Goal: Task Accomplishment & Management: Use online tool/utility

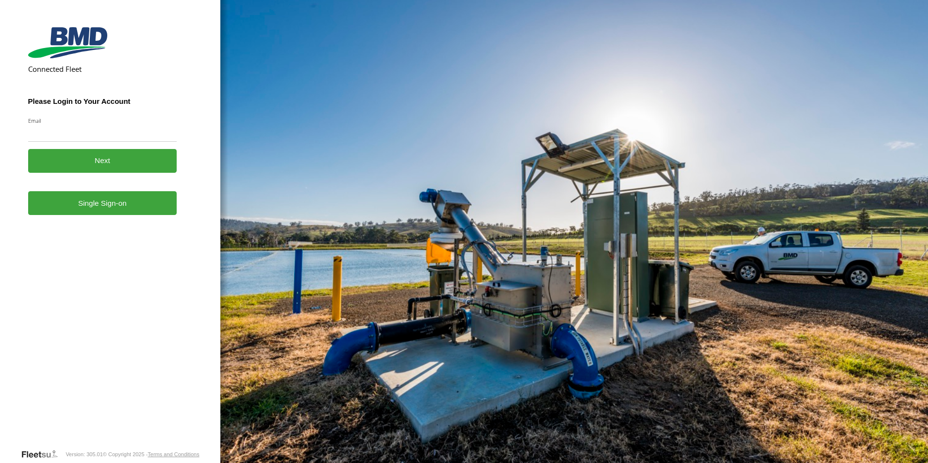
click at [147, 211] on link "Single Sign-on" at bounding box center [102, 203] width 149 height 24
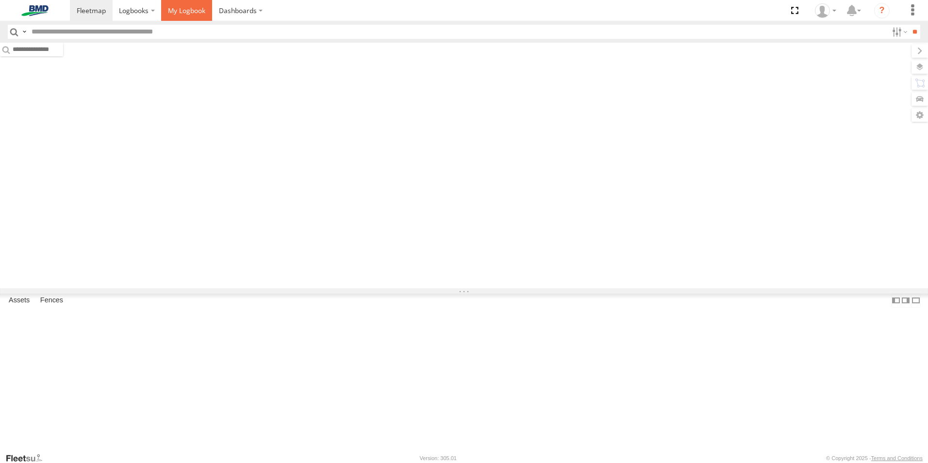
click at [188, 4] on link at bounding box center [186, 10] width 51 height 21
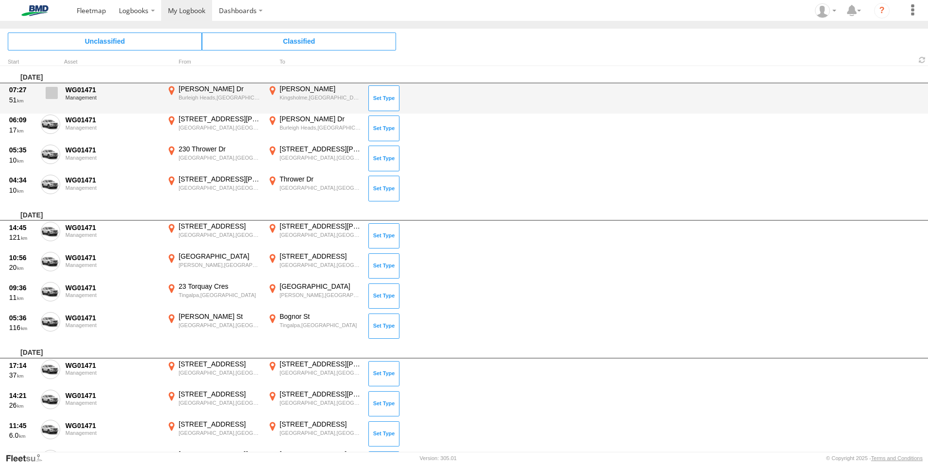
click at [51, 97] on span at bounding box center [52, 93] width 12 height 12
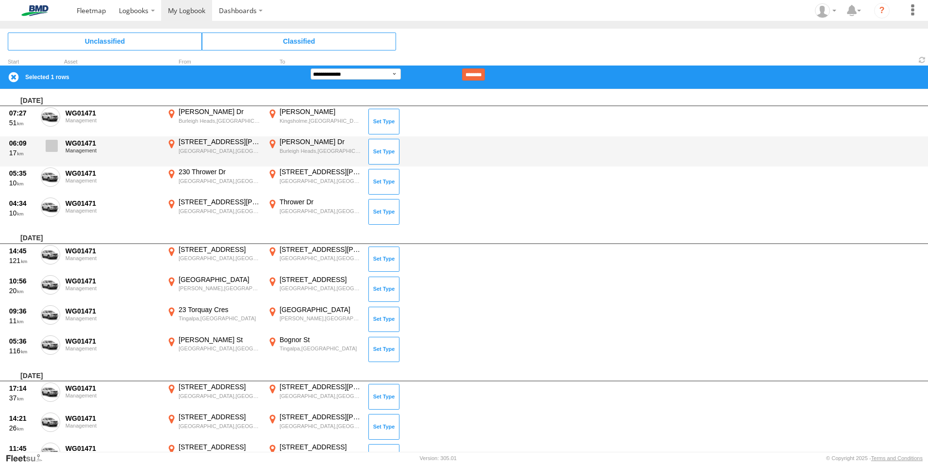
click at [46, 148] on span at bounding box center [52, 146] width 12 height 12
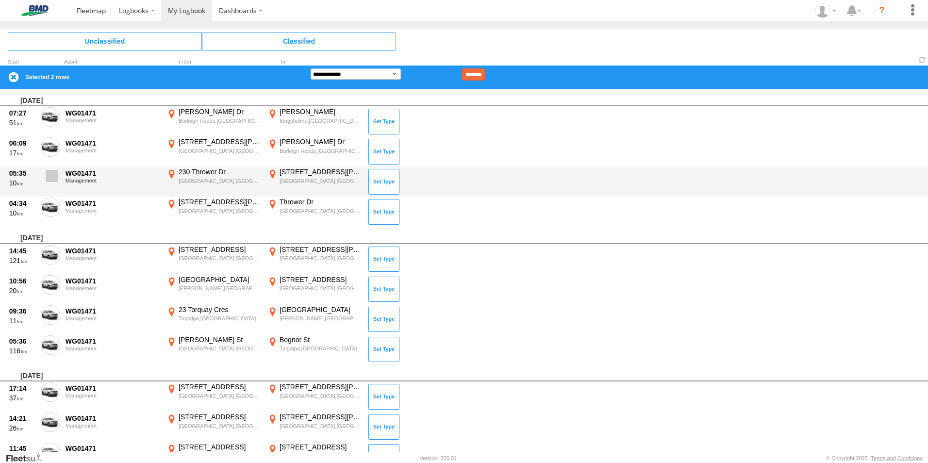
click at [48, 174] on span at bounding box center [52, 176] width 12 height 12
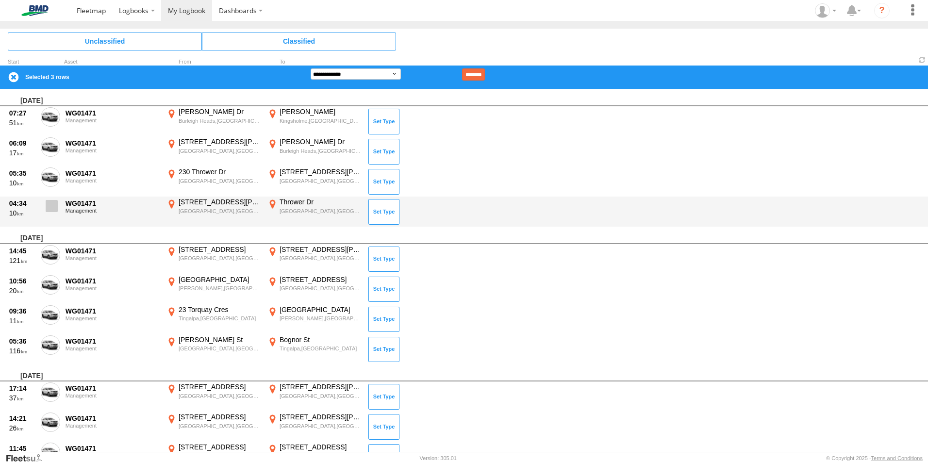
click at [53, 208] on span at bounding box center [52, 206] width 12 height 12
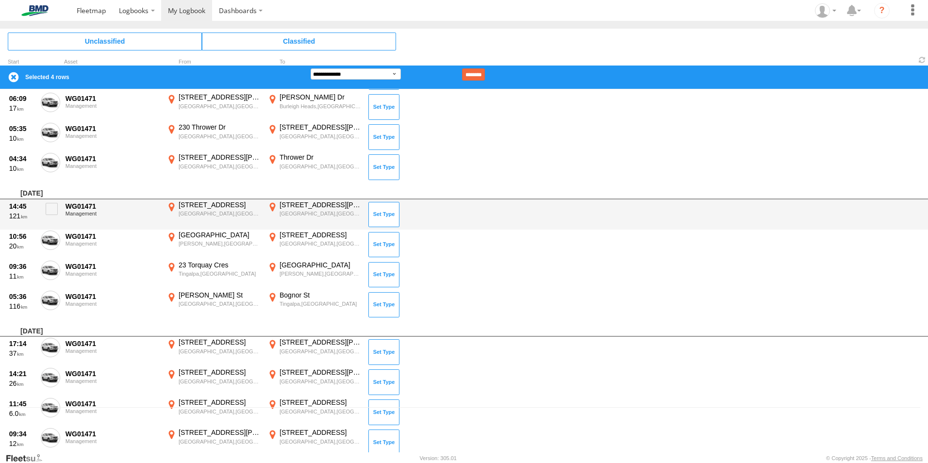
scroll to position [49, 0]
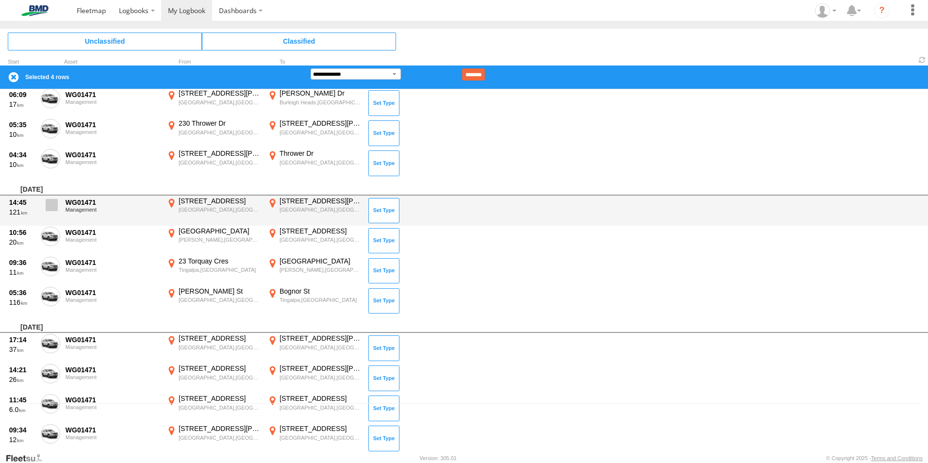
click at [49, 206] on span at bounding box center [52, 205] width 12 height 12
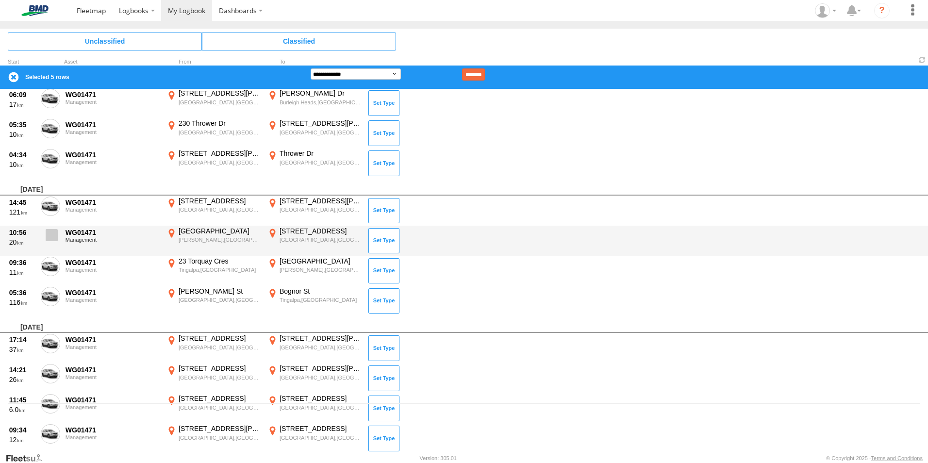
click at [54, 231] on span at bounding box center [52, 235] width 12 height 12
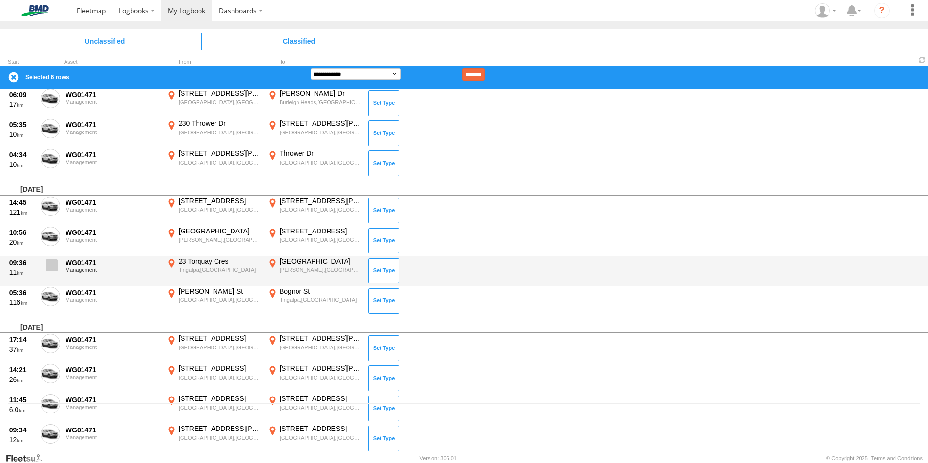
click at [52, 265] on span at bounding box center [52, 265] width 12 height 12
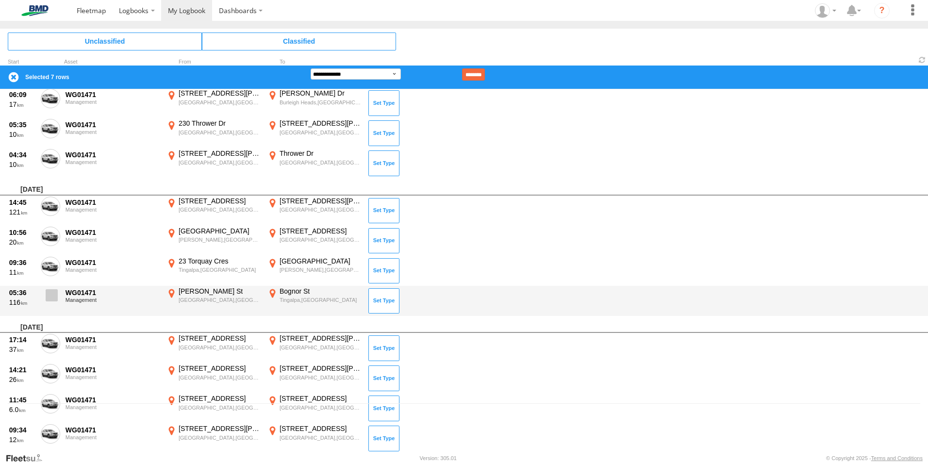
click at [49, 298] on span at bounding box center [52, 295] width 12 height 12
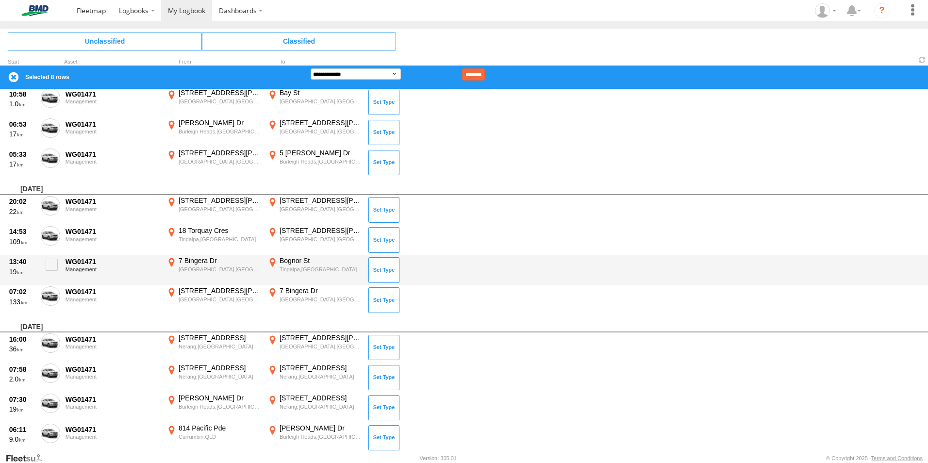
scroll to position [534, 0]
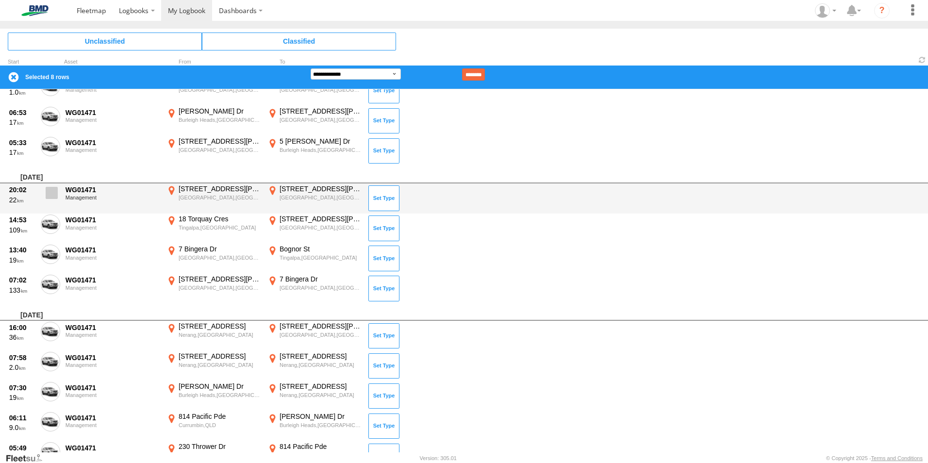
click at [49, 191] on span at bounding box center [52, 193] width 12 height 12
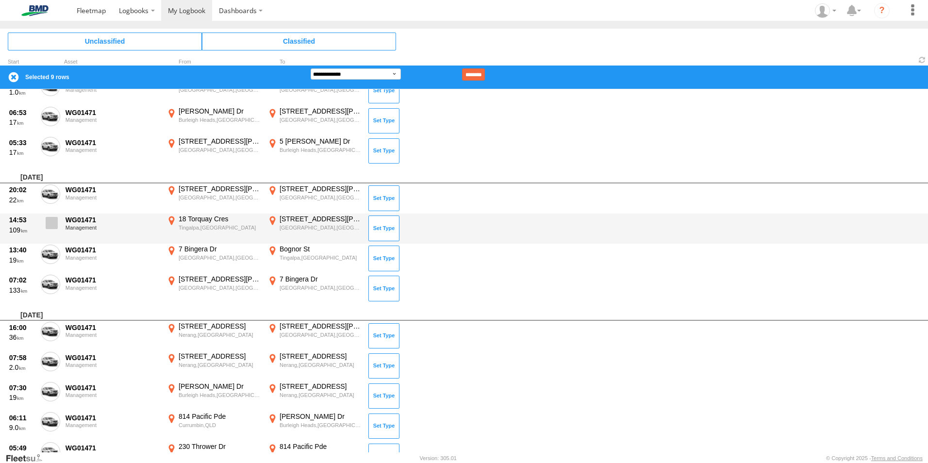
click at [49, 228] on span at bounding box center [52, 223] width 12 height 12
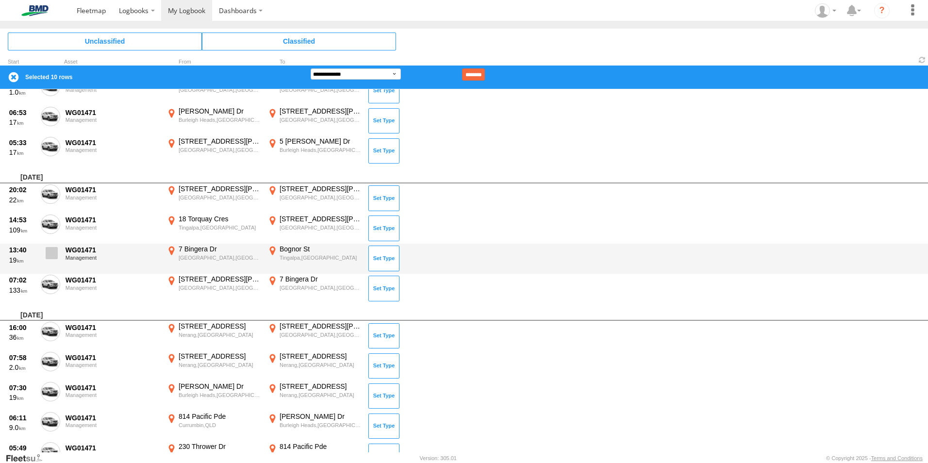
drag, startPoint x: 52, startPoint y: 256, endPoint x: 50, endPoint y: 289, distance: 33.5
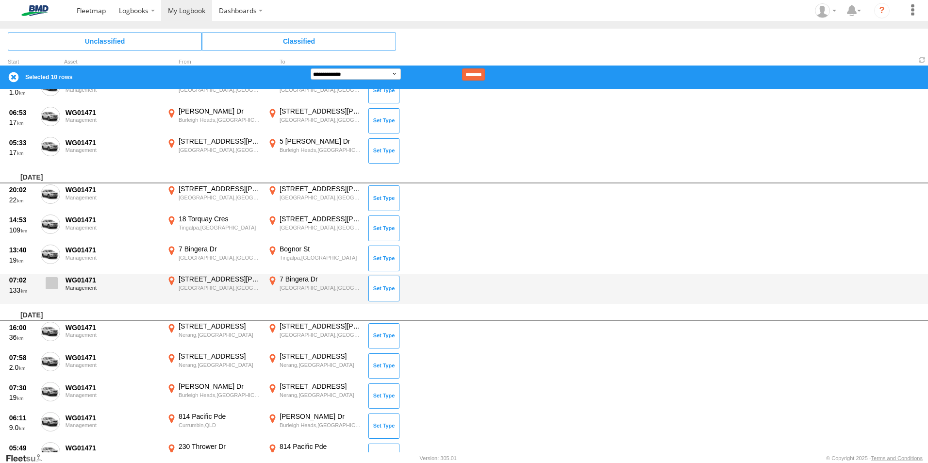
click at [0, 0] on span at bounding box center [0, 0] width 0 height 0
click at [50, 291] on label at bounding box center [50, 286] width 19 height 22
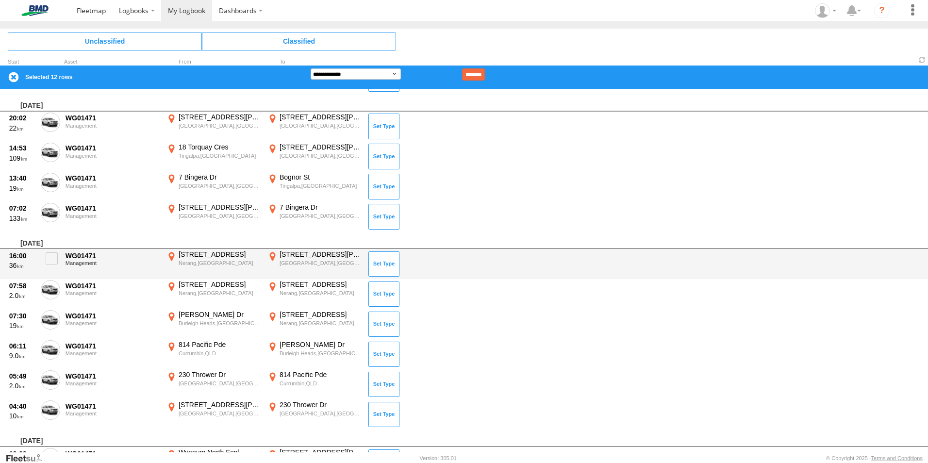
scroll to position [582, 0]
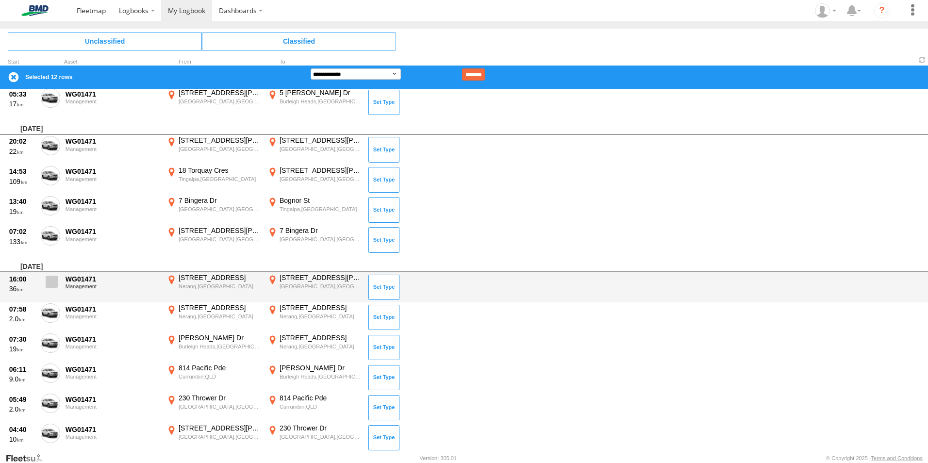
click at [51, 278] on span at bounding box center [52, 282] width 12 height 12
click at [51, 298] on div "16:00 36 WG01471 Management 44 Price St Nerang,QLD -27.99082 153.33565 4 Buchan…" at bounding box center [464, 287] width 928 height 30
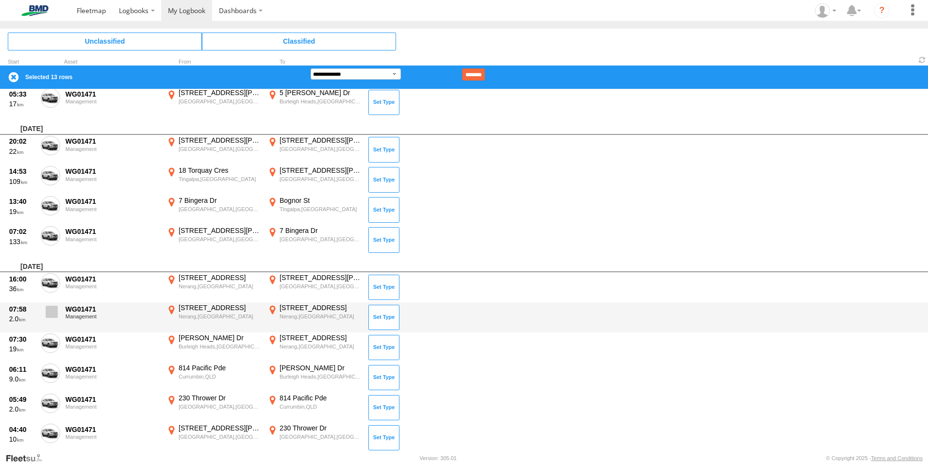
click at [48, 315] on span at bounding box center [52, 312] width 12 height 12
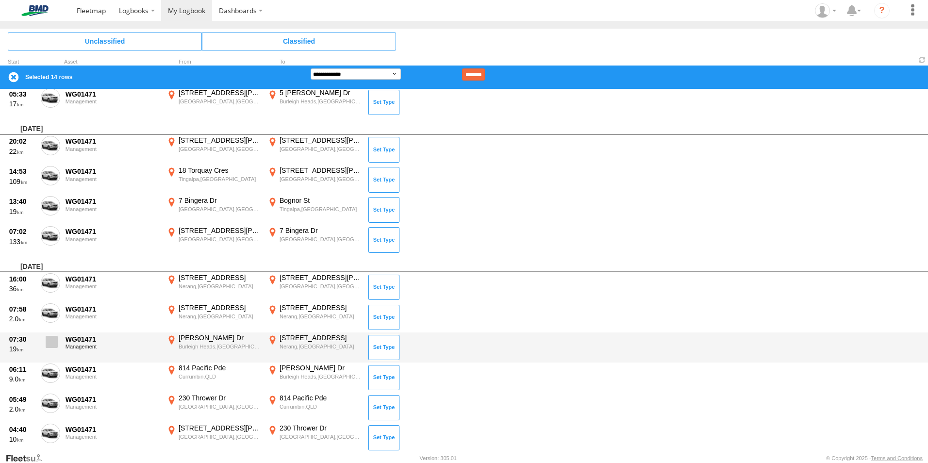
drag, startPoint x: 51, startPoint y: 345, endPoint x: 53, endPoint y: 366, distance: 21.4
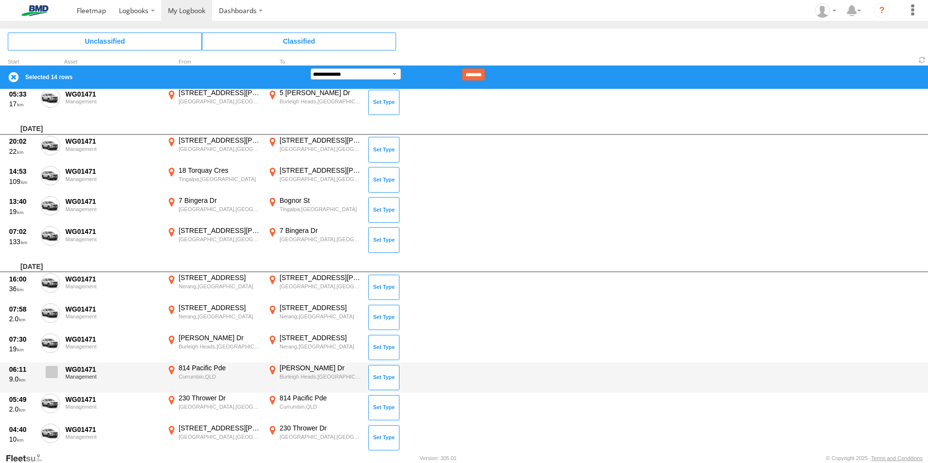
click at [0, 0] on span at bounding box center [0, 0] width 0 height 0
click at [52, 373] on span at bounding box center [52, 372] width 12 height 12
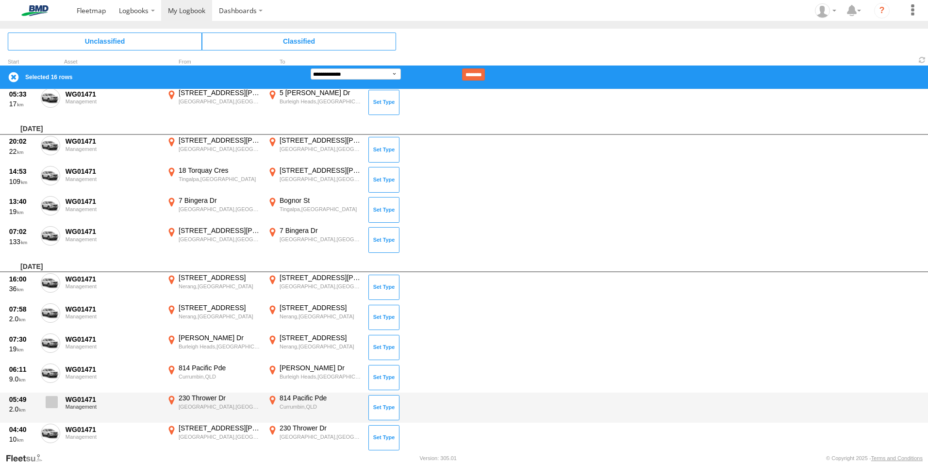
drag, startPoint x: 56, startPoint y: 398, endPoint x: 59, endPoint y: 411, distance: 13.4
click at [56, 401] on span at bounding box center [52, 402] width 12 height 12
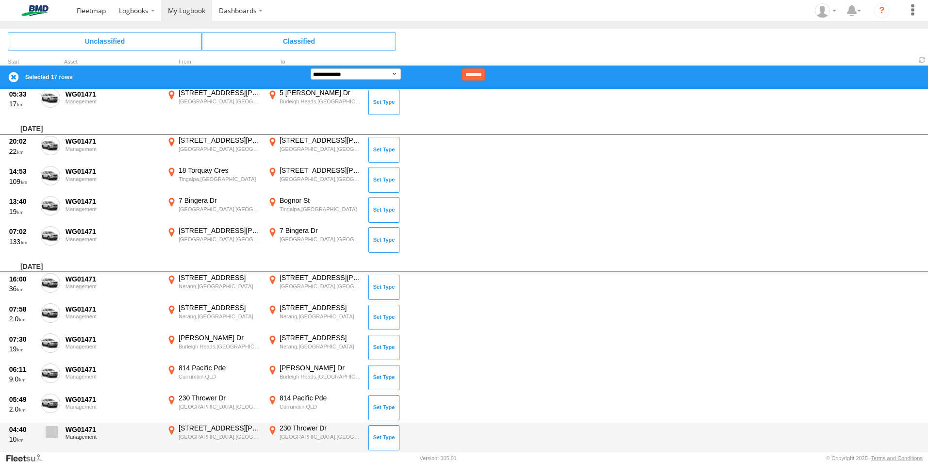
click at [58, 435] on label at bounding box center [50, 435] width 19 height 22
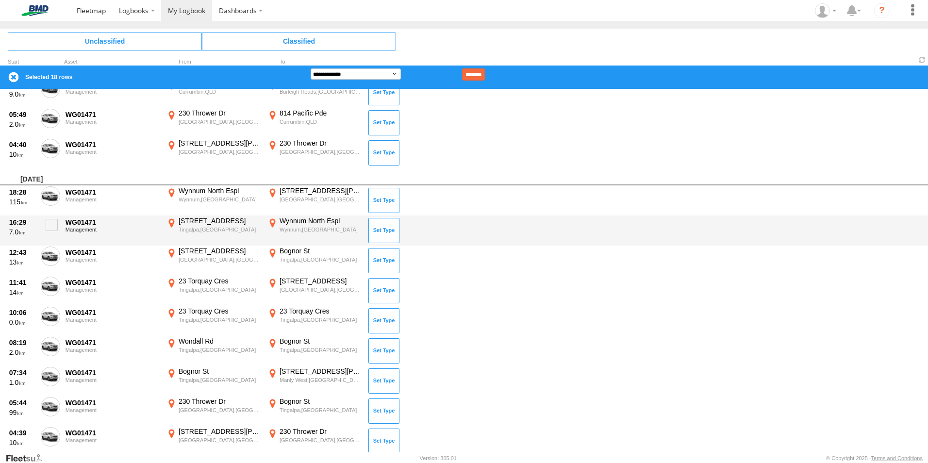
scroll to position [873, 0]
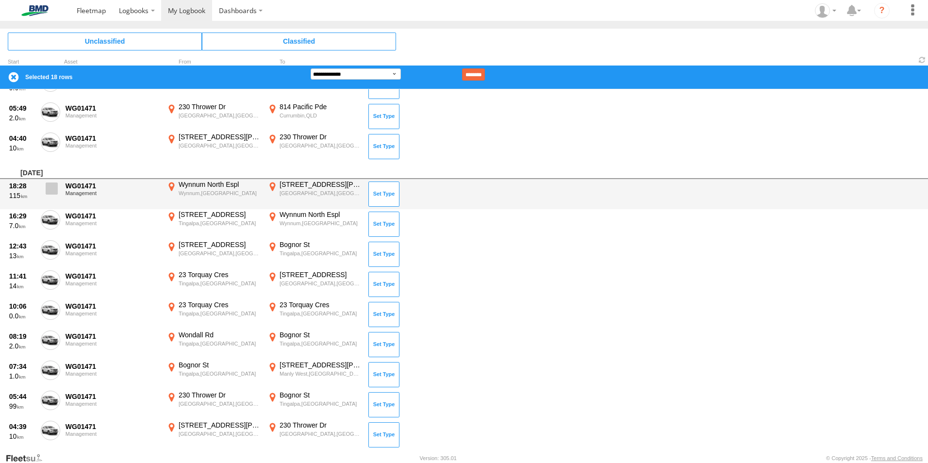
click at [48, 191] on span at bounding box center [52, 188] width 12 height 12
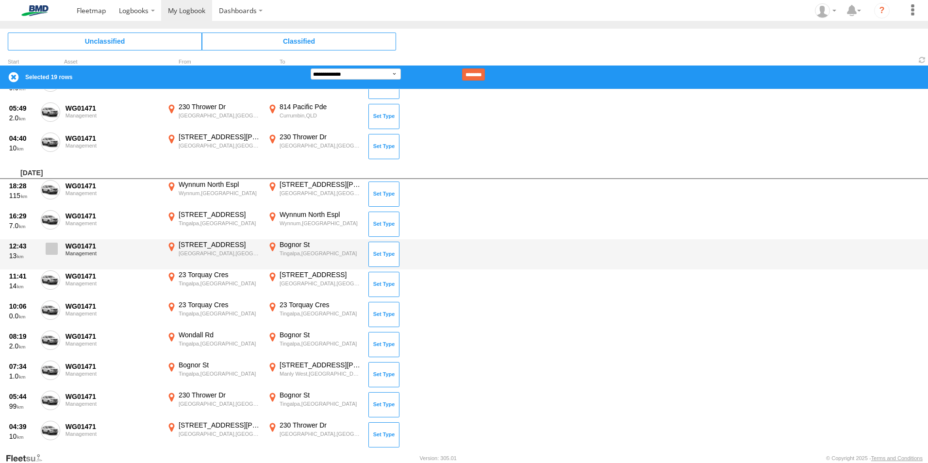
drag, startPoint x: 45, startPoint y: 226, endPoint x: 46, endPoint y: 243, distance: 17.0
click at [45, 227] on label at bounding box center [50, 221] width 19 height 22
click at [48, 254] on span at bounding box center [52, 249] width 12 height 12
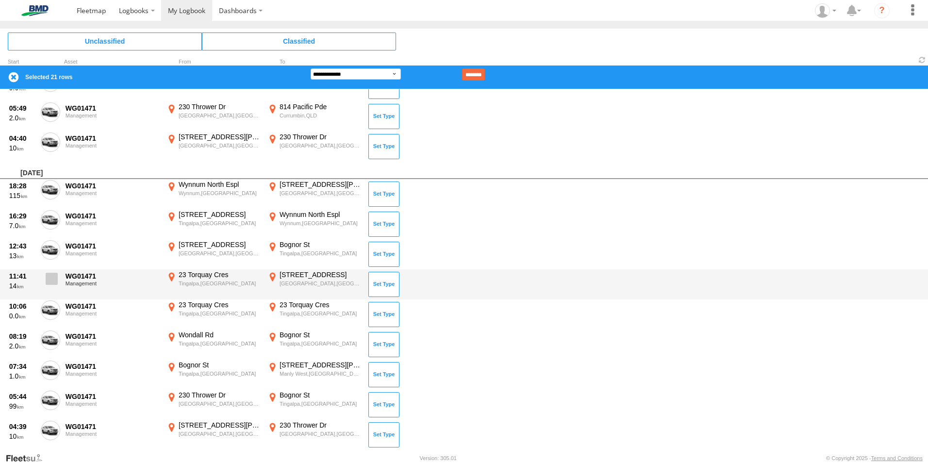
click at [50, 276] on span at bounding box center [52, 279] width 12 height 12
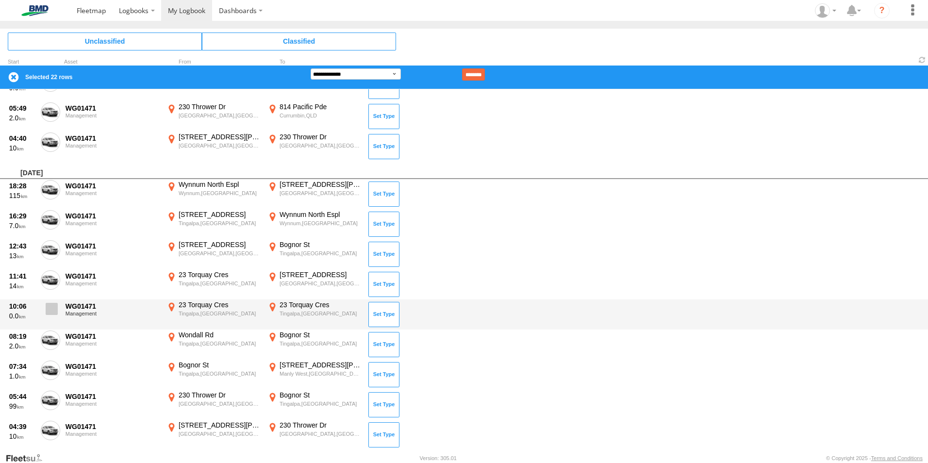
drag, startPoint x: 49, startPoint y: 307, endPoint x: 51, endPoint y: 318, distance: 11.3
click at [50, 311] on span at bounding box center [52, 309] width 12 height 12
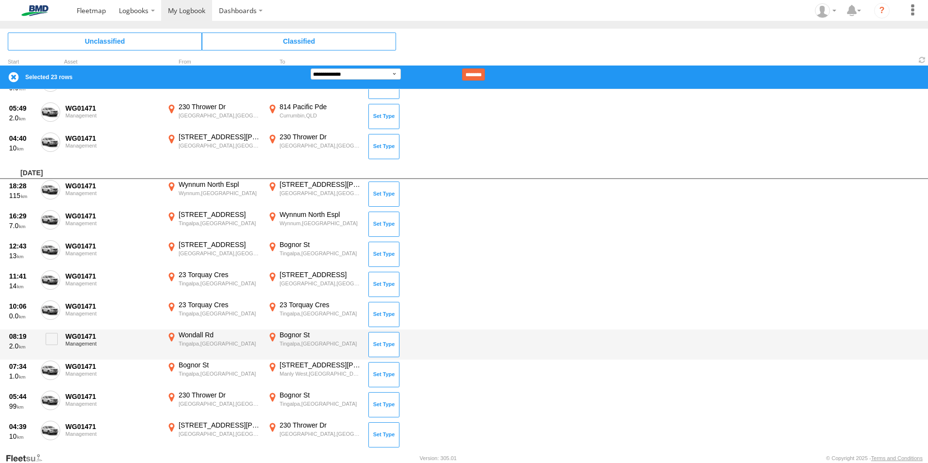
drag, startPoint x: 53, startPoint y: 338, endPoint x: 55, endPoint y: 354, distance: 16.6
click at [53, 340] on span at bounding box center [52, 339] width 12 height 12
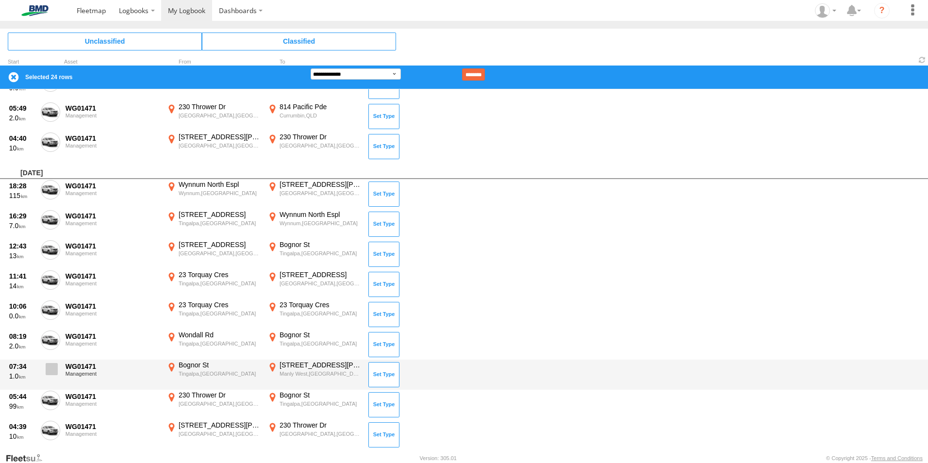
drag, startPoint x: 53, startPoint y: 369, endPoint x: 55, endPoint y: 382, distance: 13.7
click at [54, 371] on span at bounding box center [52, 369] width 12 height 12
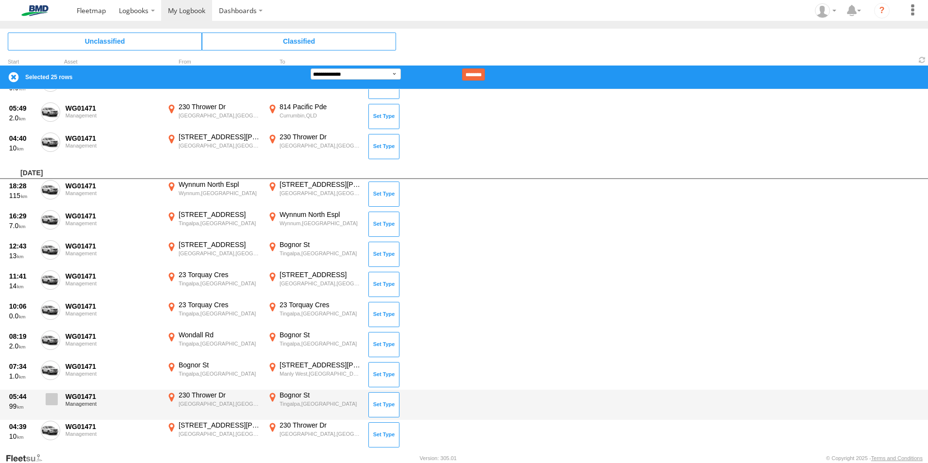
drag, startPoint x: 51, startPoint y: 401, endPoint x: 52, endPoint y: 406, distance: 5.4
click at [51, 402] on span at bounding box center [52, 399] width 12 height 12
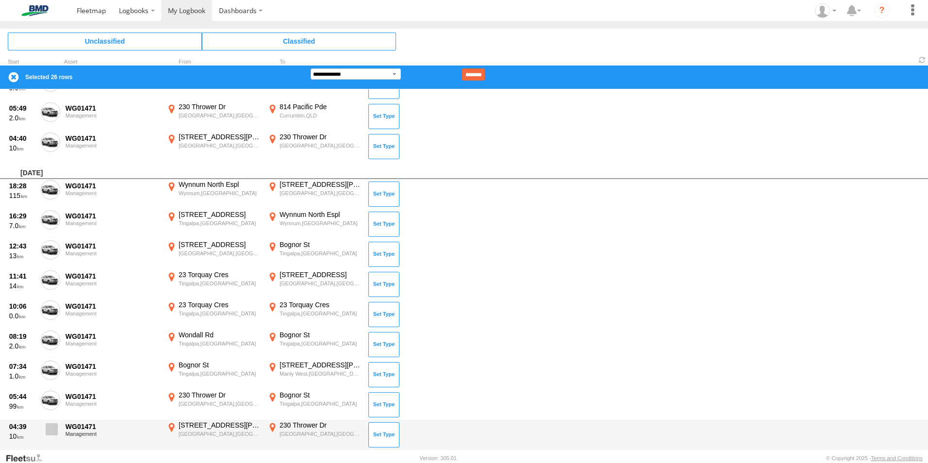
click at [50, 422] on label at bounding box center [50, 432] width 19 height 22
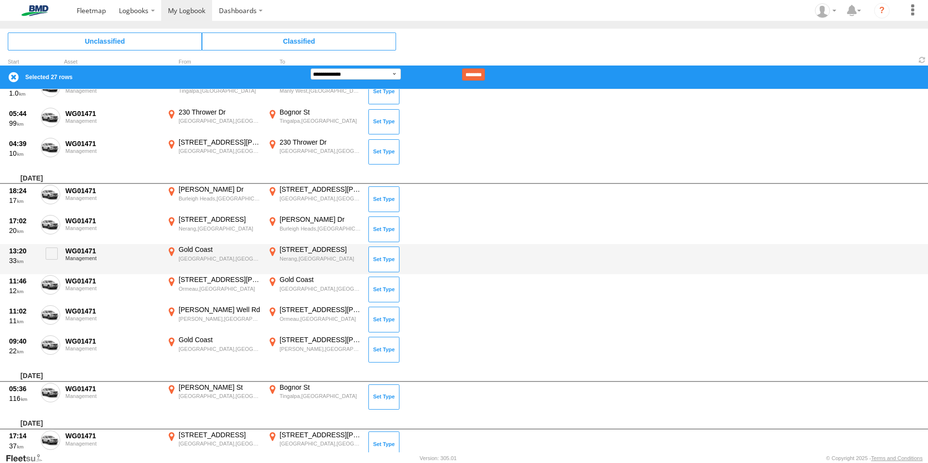
scroll to position [1213, 0]
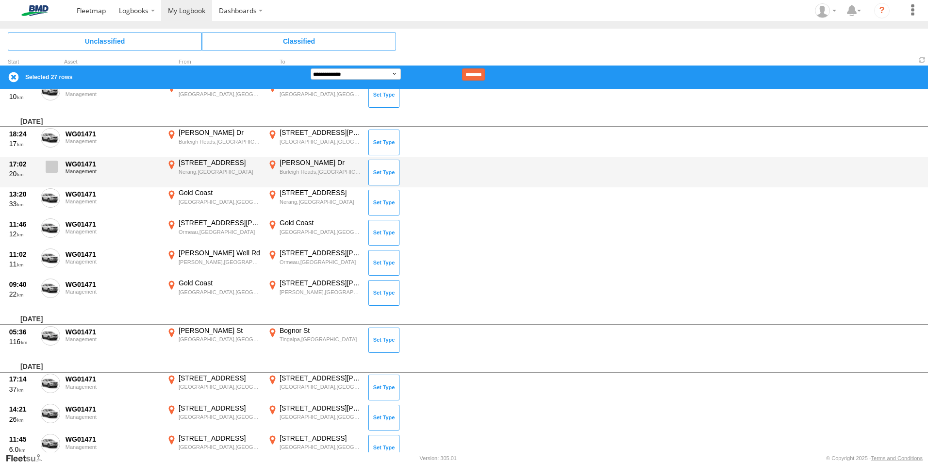
drag, startPoint x: 47, startPoint y: 138, endPoint x: 48, endPoint y: 160, distance: 21.8
click at [0, 0] on span at bounding box center [0, 0] width 0 height 0
click at [53, 171] on span at bounding box center [52, 167] width 12 height 12
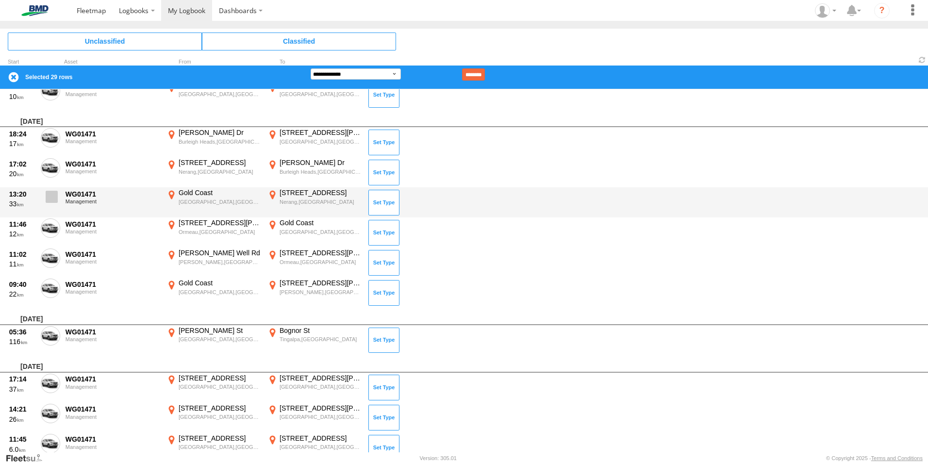
click at [53, 199] on span at bounding box center [52, 197] width 12 height 12
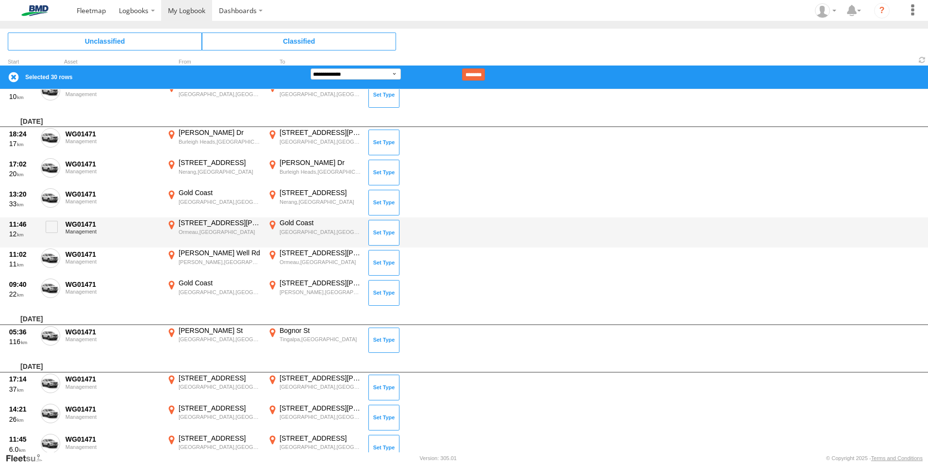
drag, startPoint x: 54, startPoint y: 225, endPoint x: 53, endPoint y: 243, distance: 18.0
click at [54, 226] on span at bounding box center [52, 227] width 12 height 12
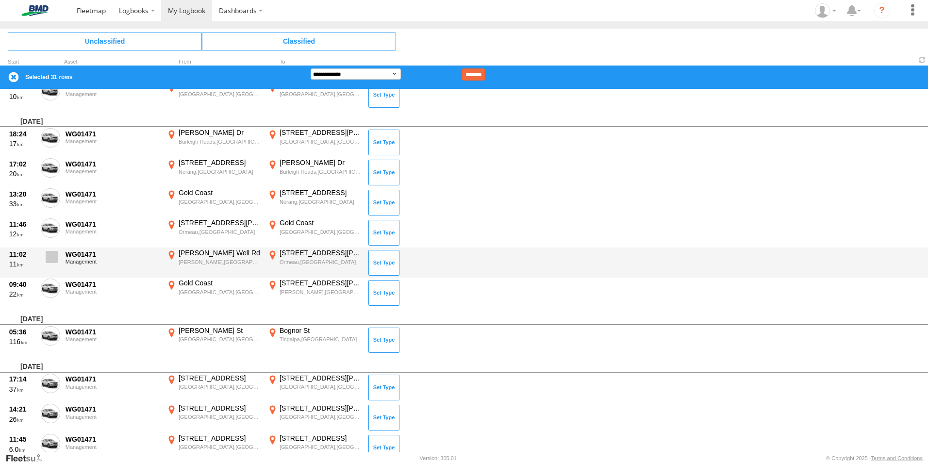
click at [50, 256] on span at bounding box center [52, 257] width 12 height 12
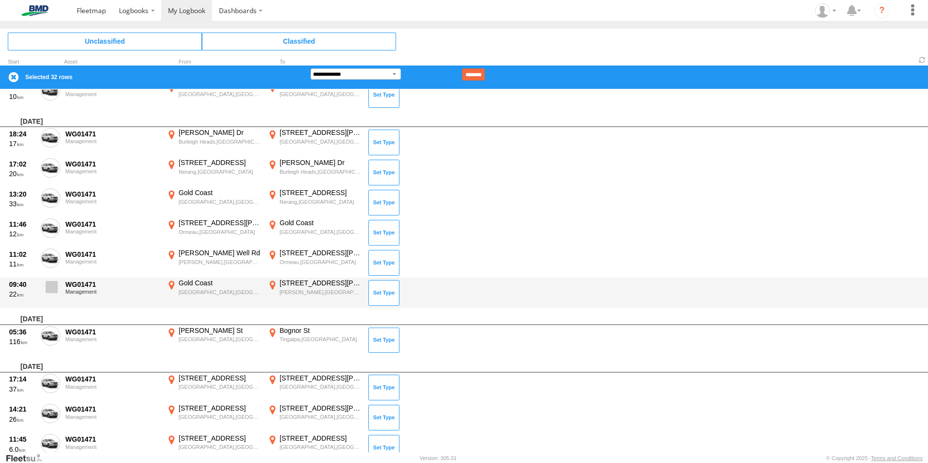
click at [55, 288] on span at bounding box center [52, 287] width 12 height 12
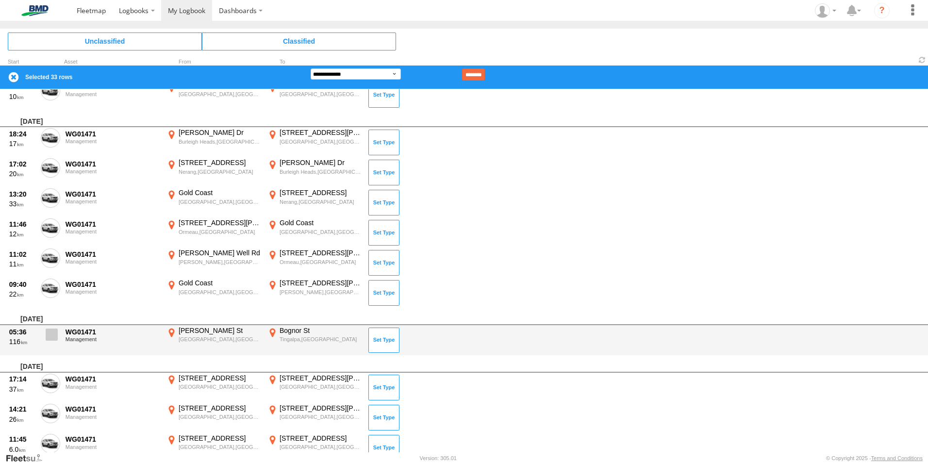
drag, startPoint x: 52, startPoint y: 339, endPoint x: 57, endPoint y: 339, distance: 4.9
click at [52, 340] on span at bounding box center [52, 334] width 12 height 12
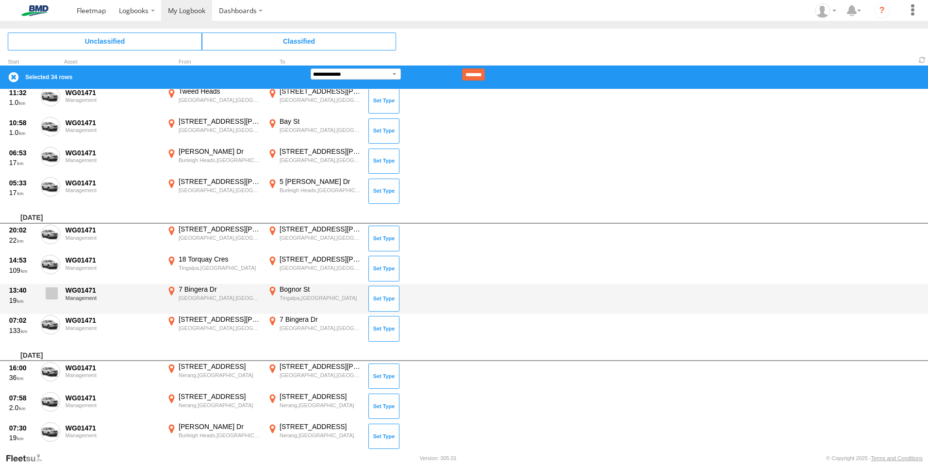
scroll to position [1698, 0]
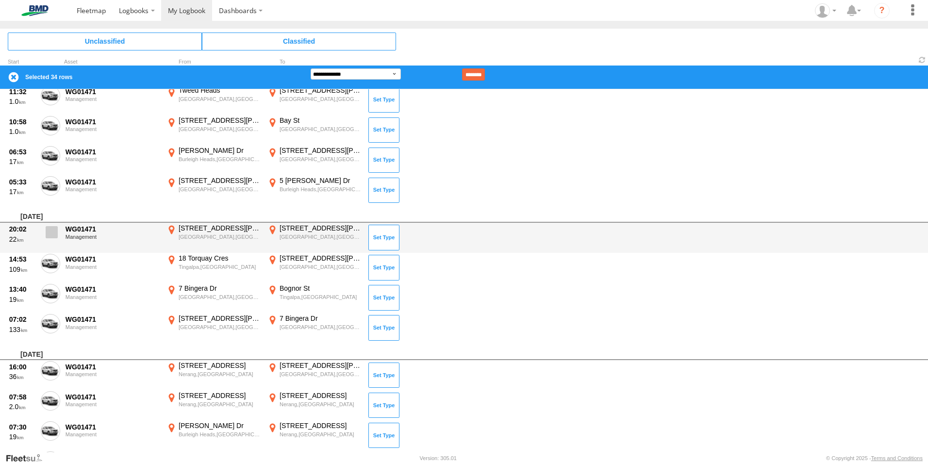
click at [57, 233] on span at bounding box center [52, 232] width 12 height 12
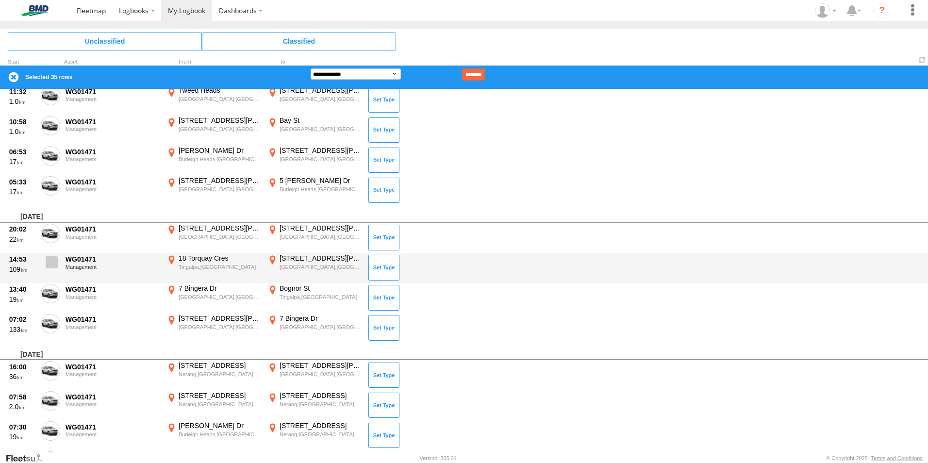
click at [51, 262] on span at bounding box center [52, 262] width 12 height 12
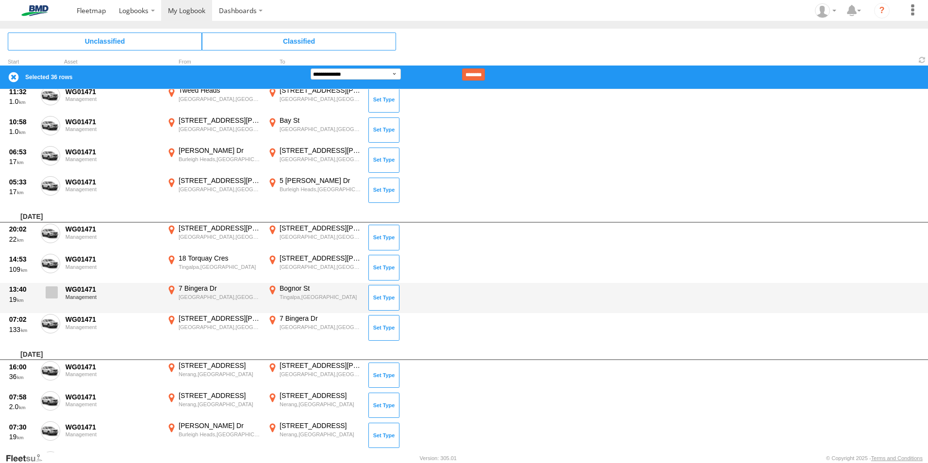
click at [50, 293] on span at bounding box center [52, 292] width 12 height 12
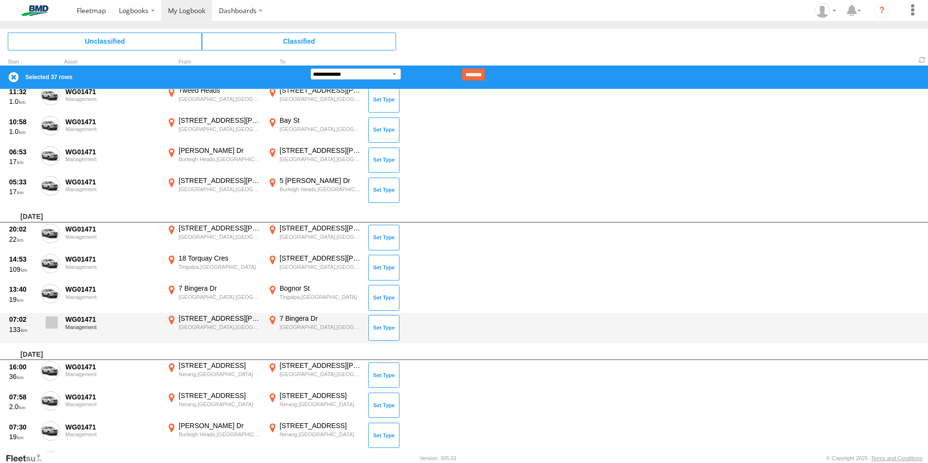
click at [49, 328] on label at bounding box center [50, 325] width 19 height 22
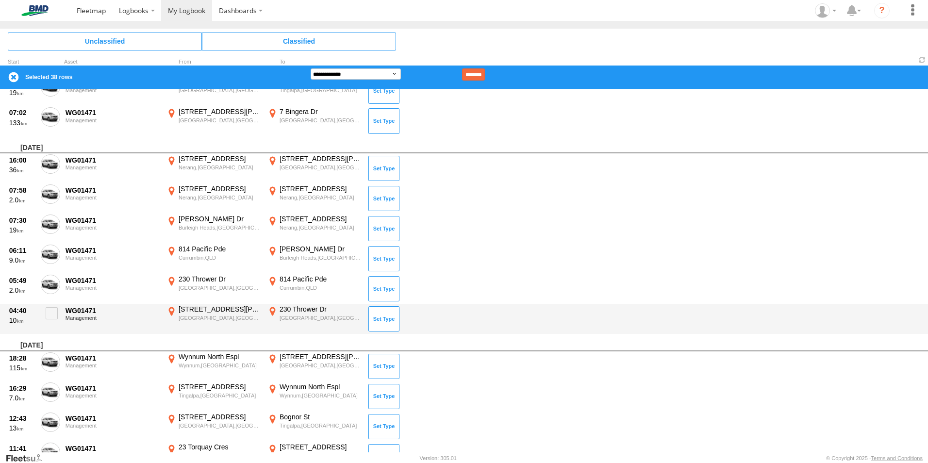
scroll to position [1989, 0]
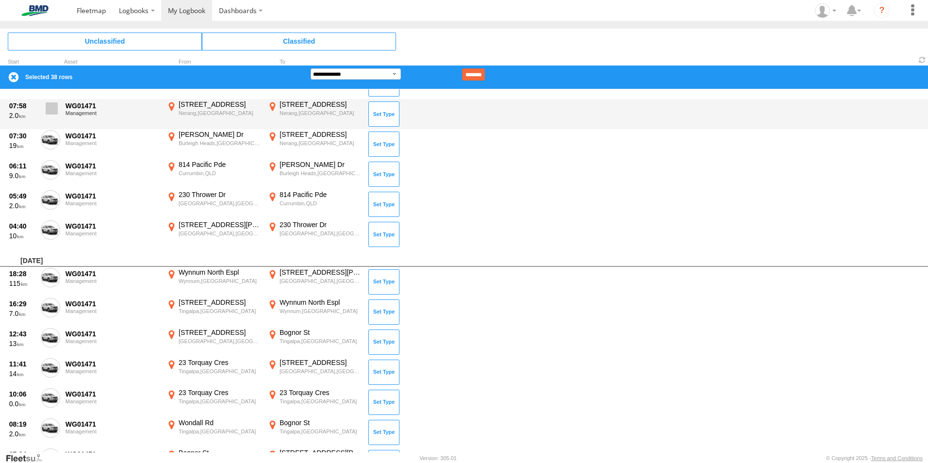
click at [56, 111] on span at bounding box center [52, 108] width 12 height 12
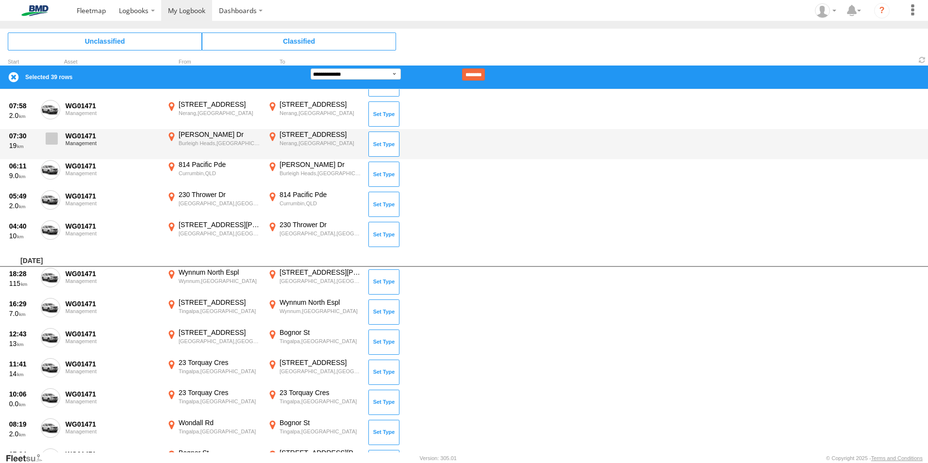
click at [50, 148] on label at bounding box center [50, 141] width 19 height 22
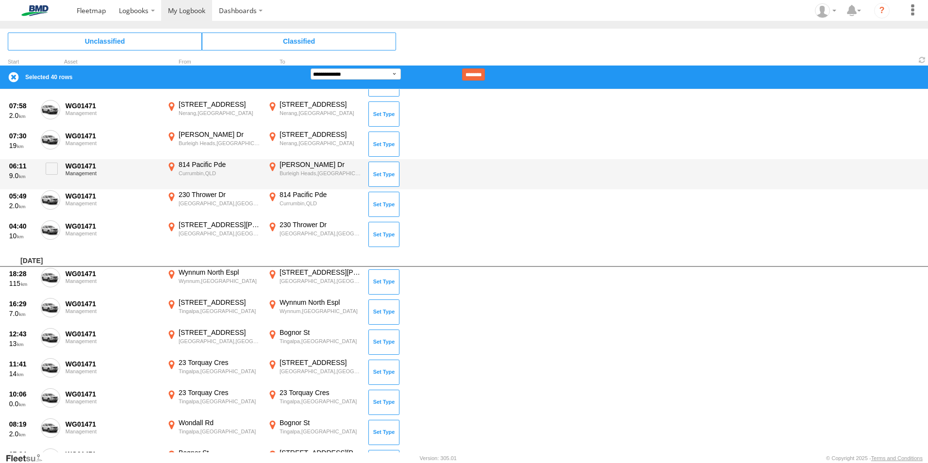
click at [55, 172] on span at bounding box center [52, 169] width 12 height 12
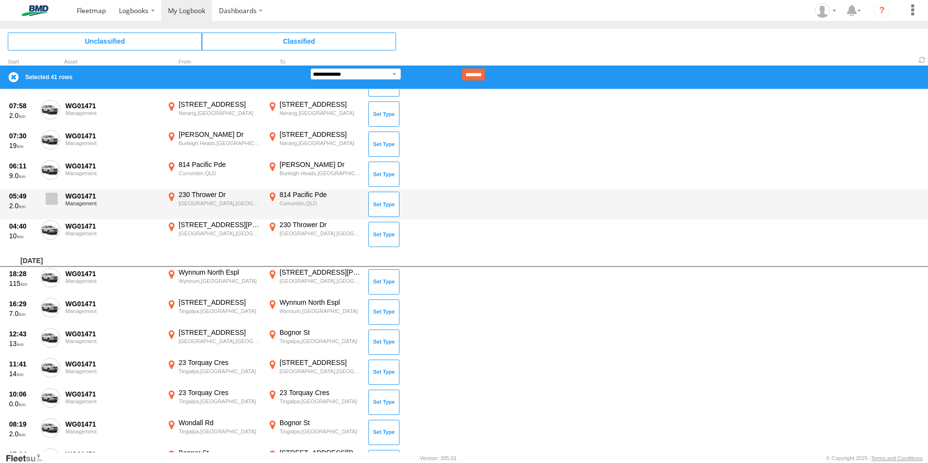
click at [55, 196] on span at bounding box center [52, 199] width 12 height 12
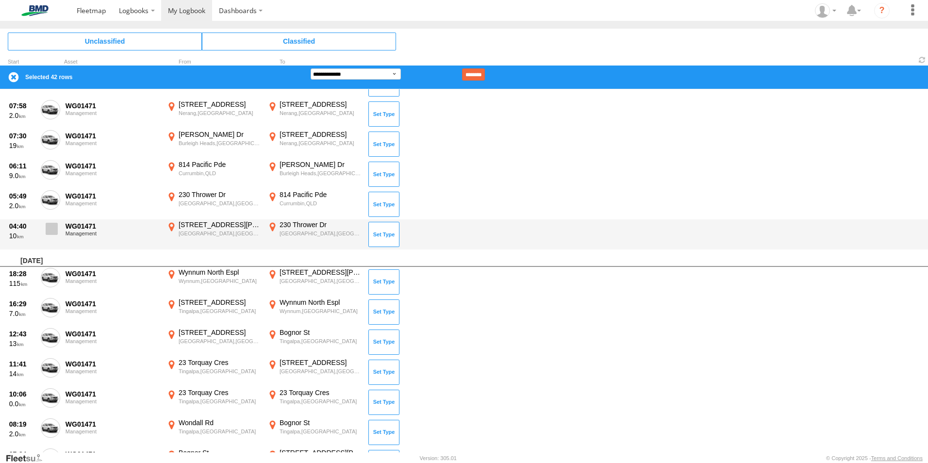
click at [49, 228] on span at bounding box center [52, 229] width 12 height 12
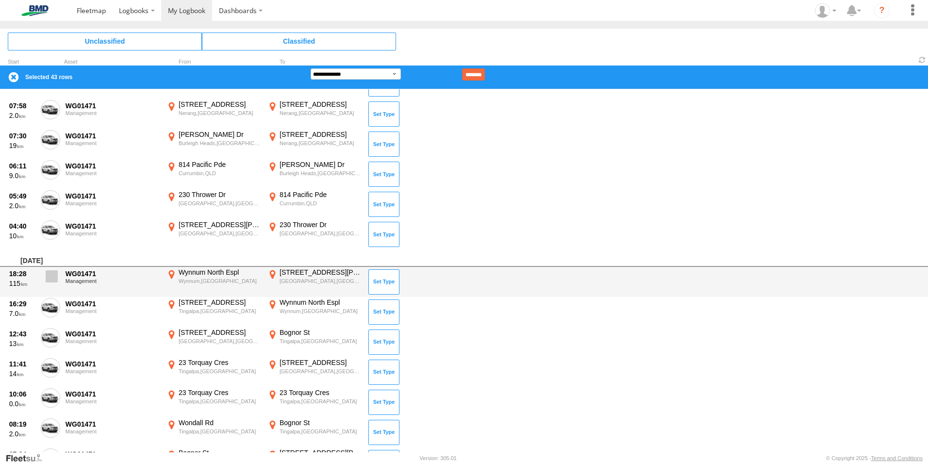
drag, startPoint x: 51, startPoint y: 276, endPoint x: 53, endPoint y: 287, distance: 11.3
click at [52, 278] on span at bounding box center [52, 276] width 12 height 12
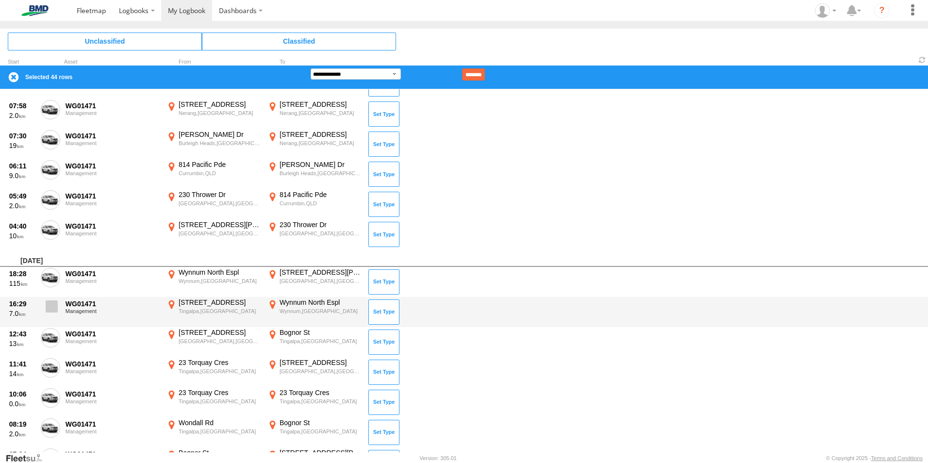
drag, startPoint x: 52, startPoint y: 304, endPoint x: 52, endPoint y: 313, distance: 9.2
click at [52, 305] on span at bounding box center [52, 306] width 12 height 12
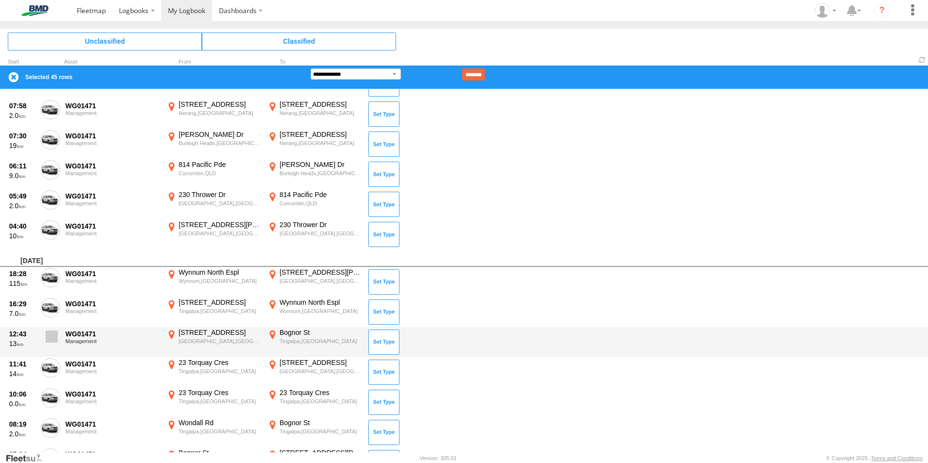
drag, startPoint x: 52, startPoint y: 335, endPoint x: 54, endPoint y: 347, distance: 12.3
click at [52, 339] on span at bounding box center [52, 336] width 12 height 12
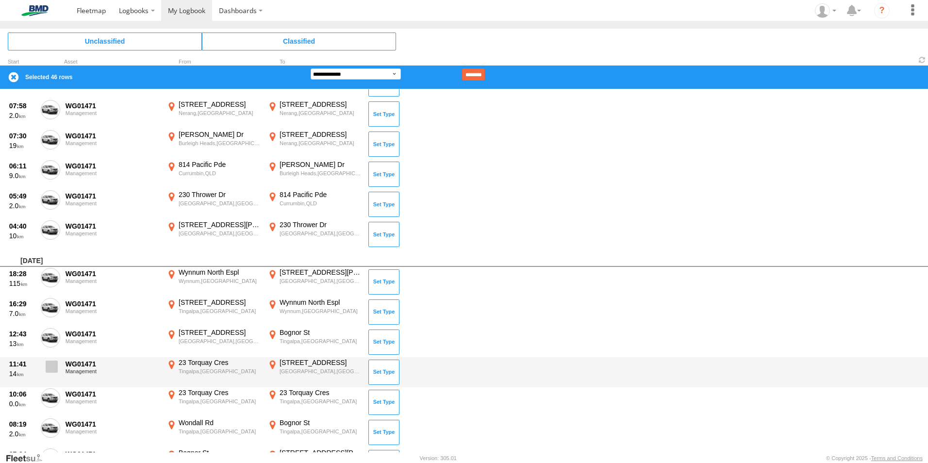
click at [60, 375] on label at bounding box center [50, 369] width 19 height 22
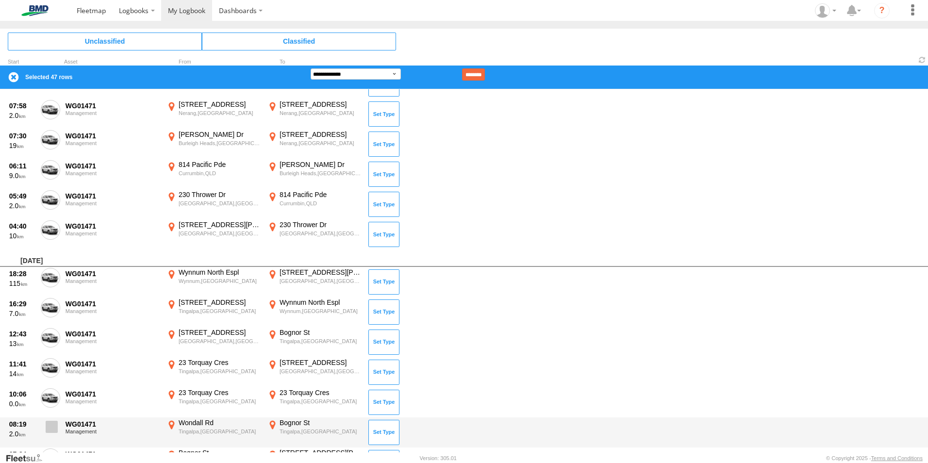
drag, startPoint x: 60, startPoint y: 399, endPoint x: 57, endPoint y: 420, distance: 21.5
click at [61, 400] on div "10:06 0.0 WG01471 Management 23 Torquay Cres Tingalpa,QLD -27.46767 153.14378 2…" at bounding box center [464, 402] width 928 height 30
click at [50, 431] on span at bounding box center [52, 427] width 12 height 12
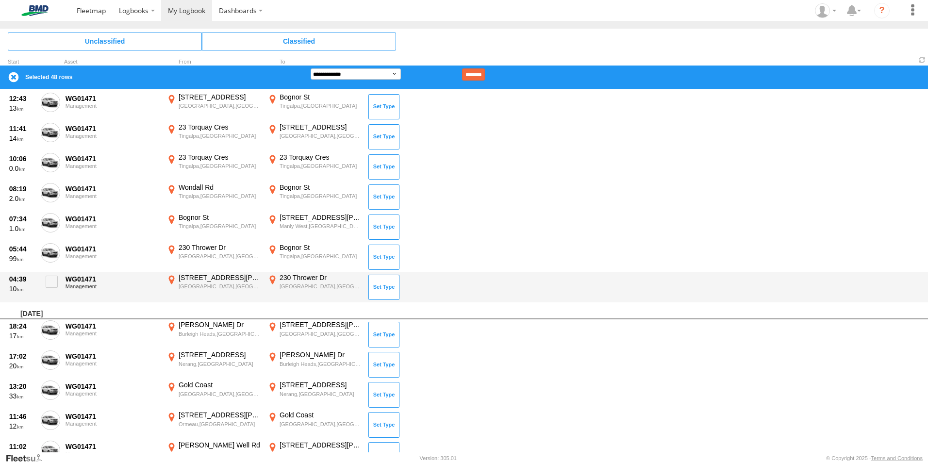
scroll to position [2232, 0]
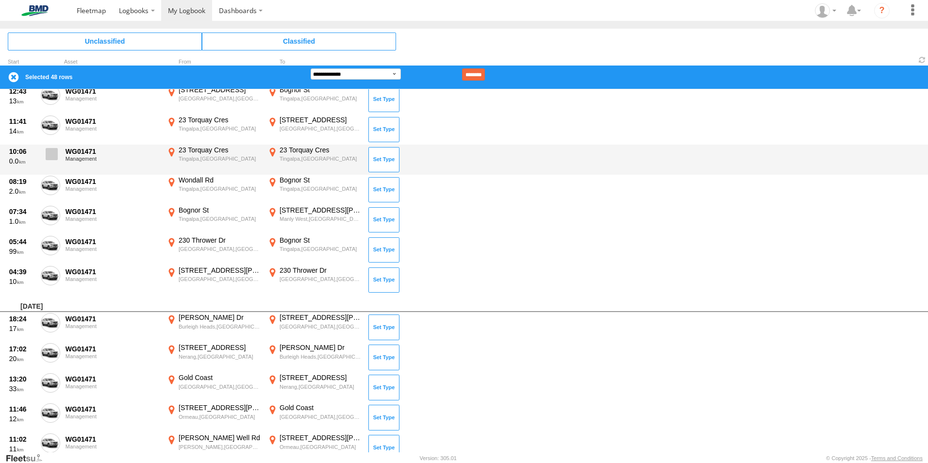
click at [55, 146] on label at bounding box center [50, 157] width 19 height 22
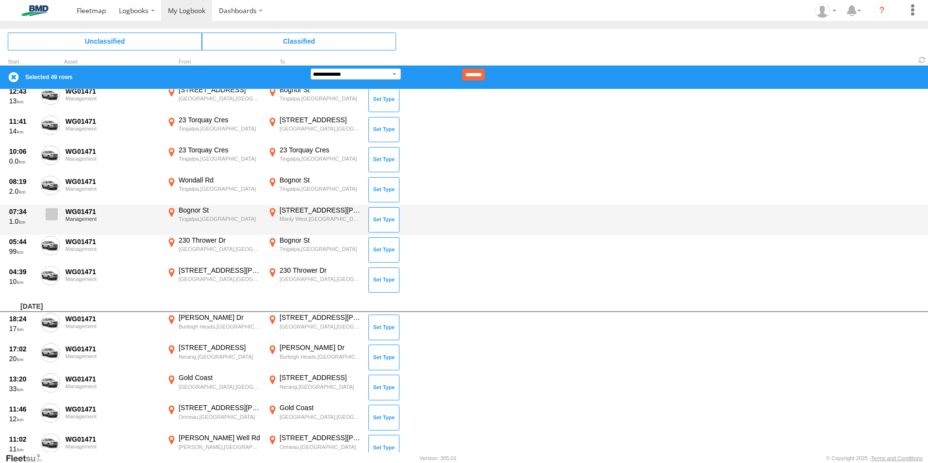
click at [52, 222] on label at bounding box center [50, 217] width 19 height 22
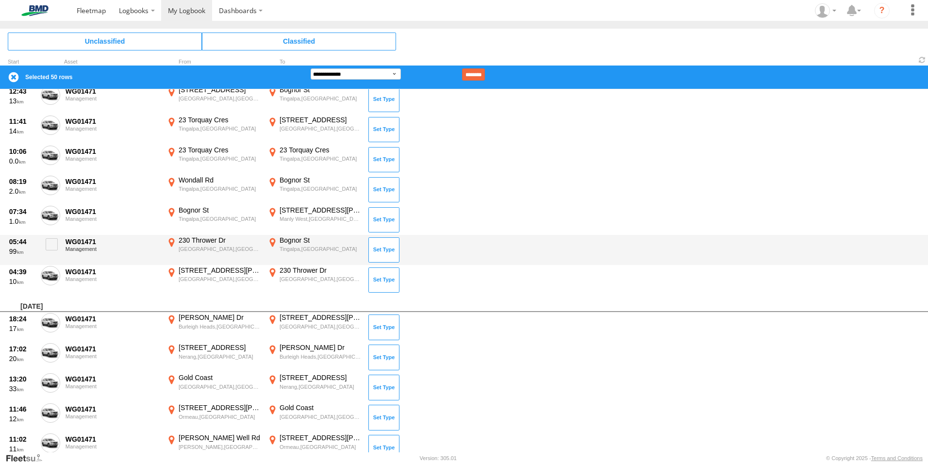
drag, startPoint x: 49, startPoint y: 243, endPoint x: 50, endPoint y: 262, distance: 18.5
click at [49, 244] on span at bounding box center [52, 244] width 12 height 12
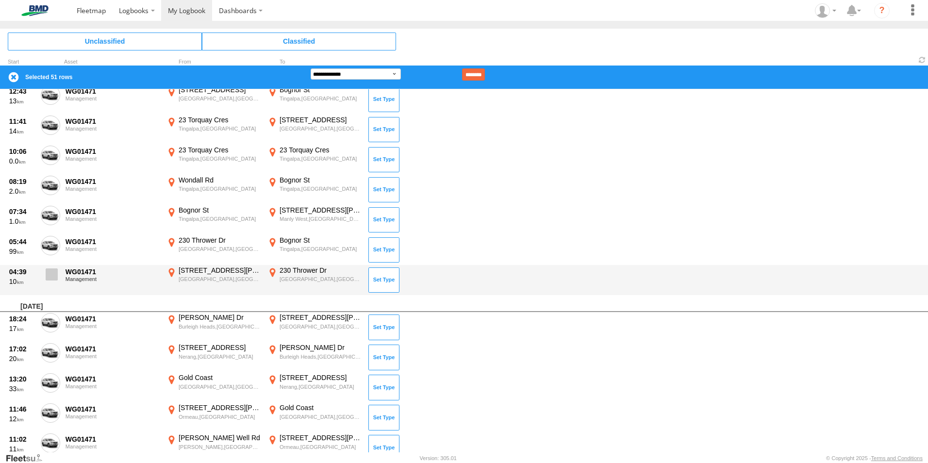
click at [52, 274] on span at bounding box center [52, 274] width 12 height 12
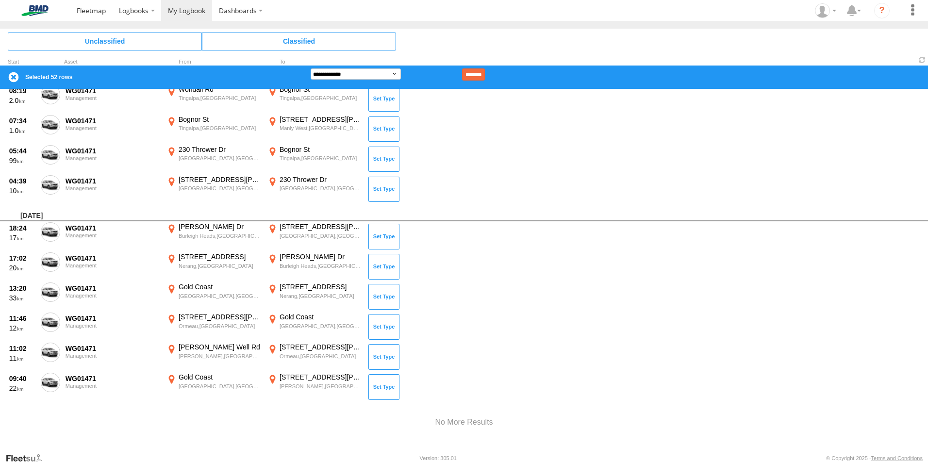
scroll to position [2329, 0]
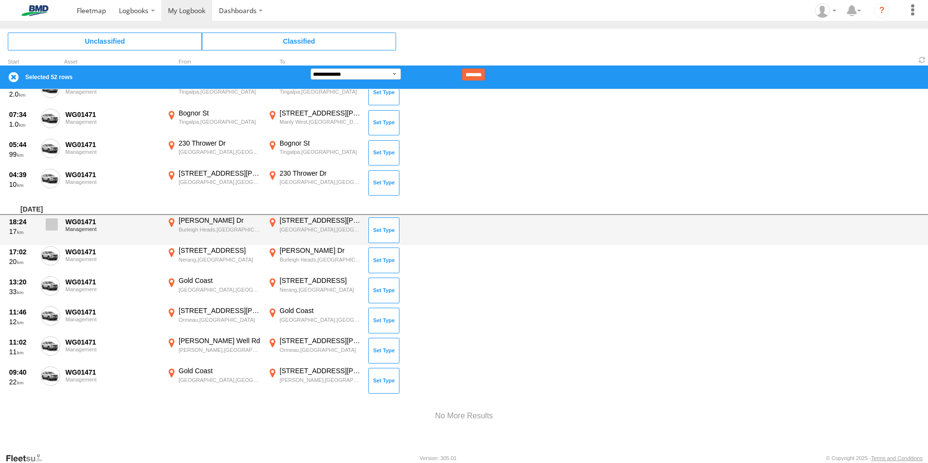
click at [55, 227] on span at bounding box center [52, 224] width 12 height 12
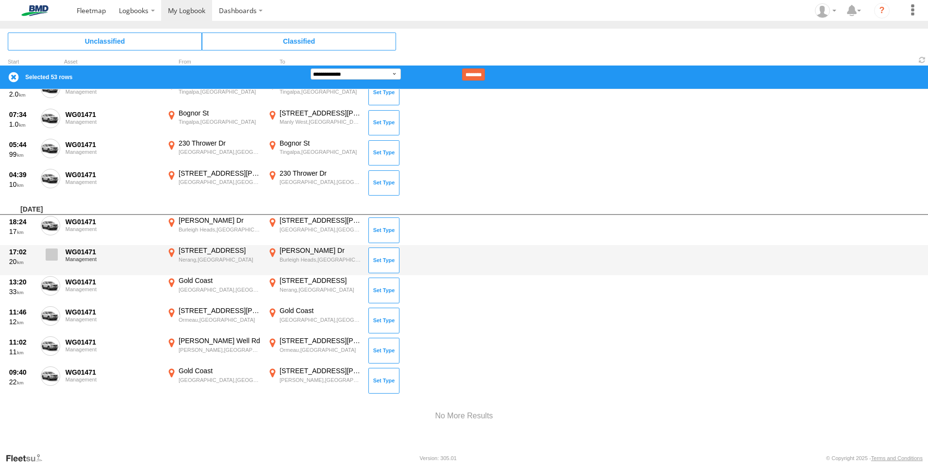
click at [56, 261] on label at bounding box center [50, 257] width 19 height 22
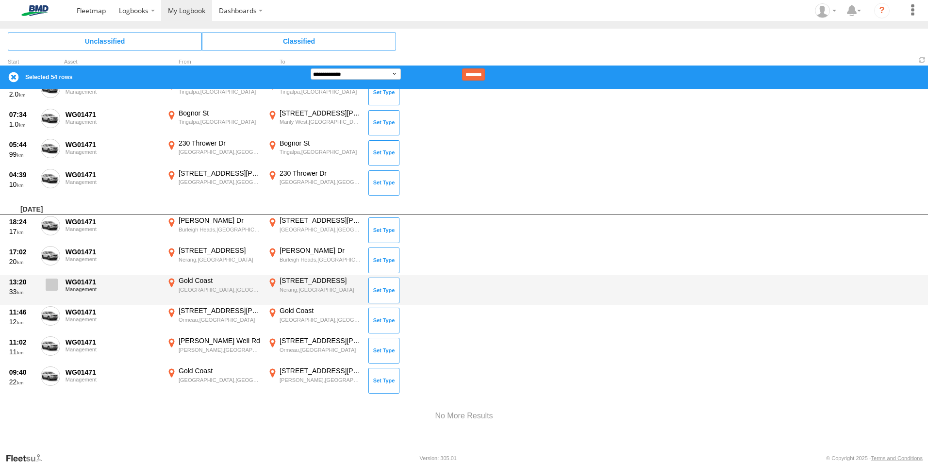
click at [55, 286] on span at bounding box center [52, 285] width 12 height 12
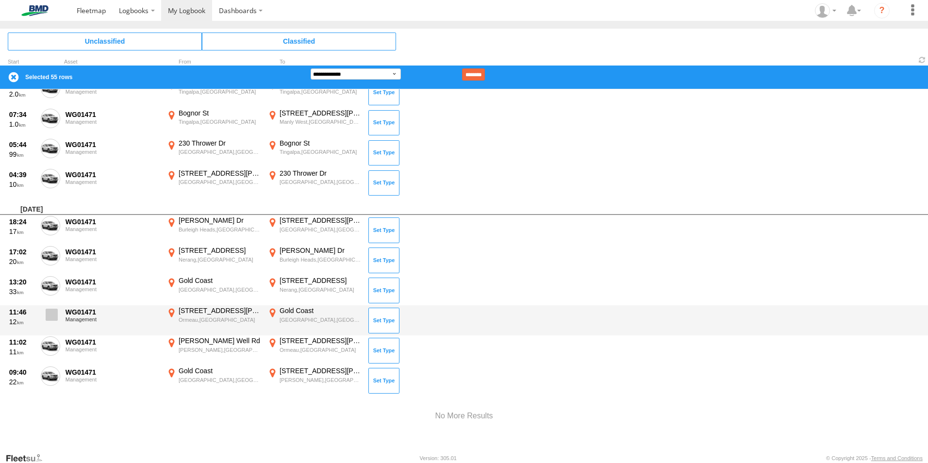
click at [58, 320] on label at bounding box center [50, 317] width 19 height 22
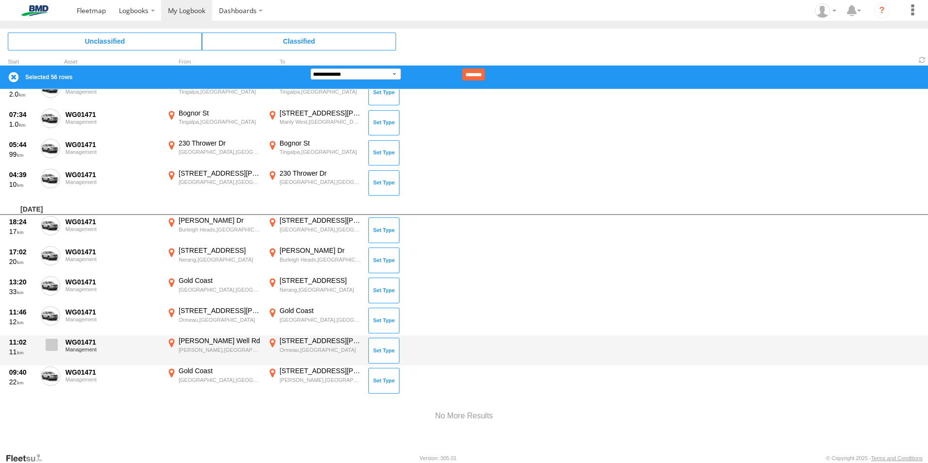
click at [49, 344] on span at bounding box center [52, 345] width 12 height 12
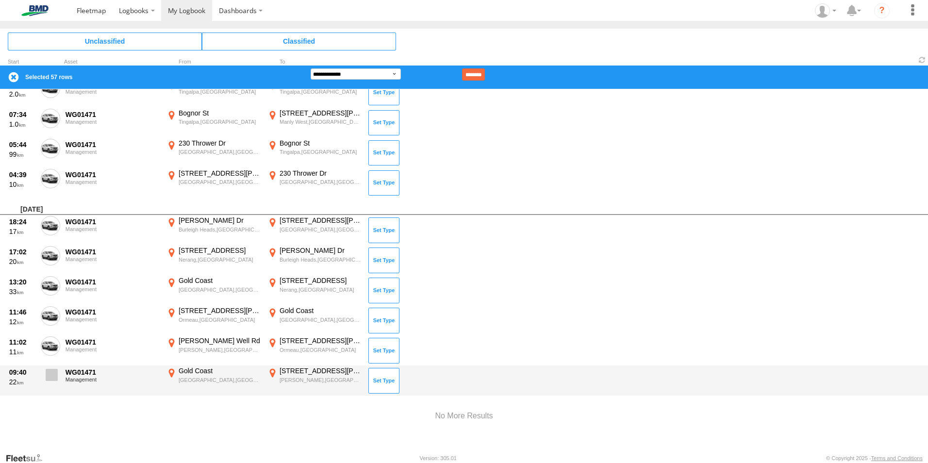
click at [49, 384] on label at bounding box center [50, 377] width 19 height 22
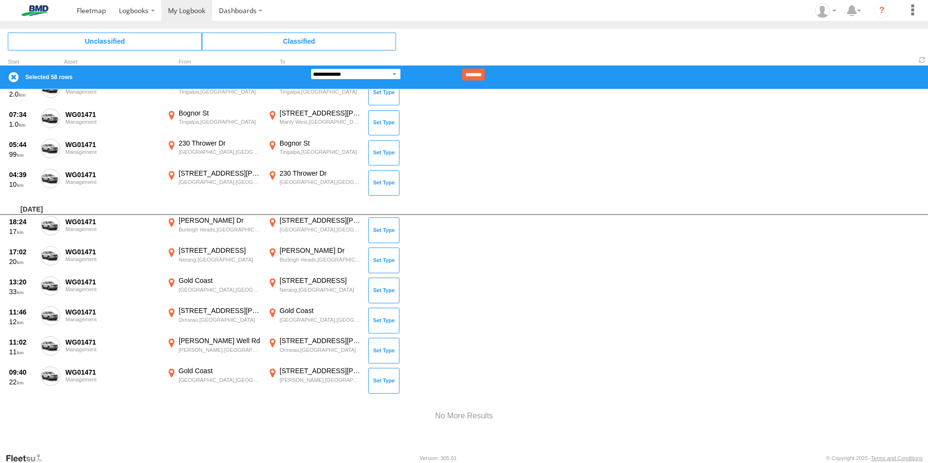
click at [355, 73] on select "**********" at bounding box center [356, 73] width 90 height 11
select select "******"
click at [311, 68] on select "**********" at bounding box center [356, 73] width 90 height 11
click at [411, 76] on input at bounding box center [431, 74] width 60 height 12
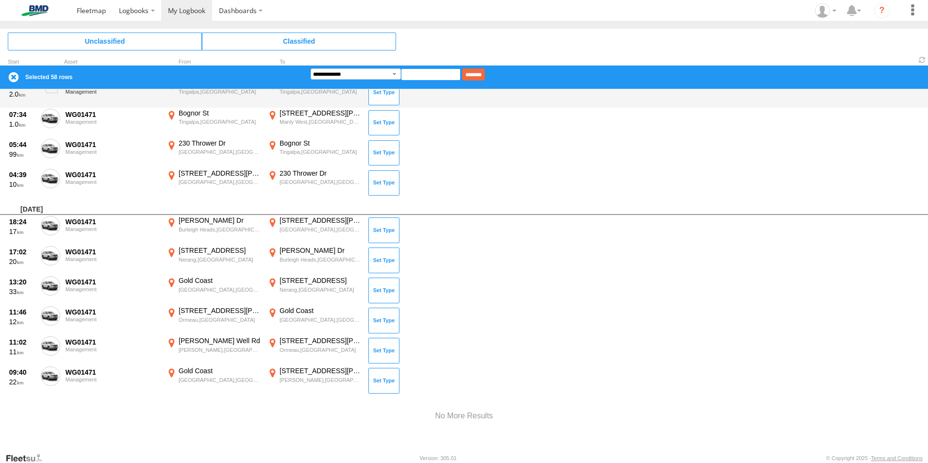
type input "**********"
drag, startPoint x: 481, startPoint y: 73, endPoint x: 476, endPoint y: 78, distance: 7.6
click at [482, 73] on input "********" at bounding box center [473, 74] width 23 height 12
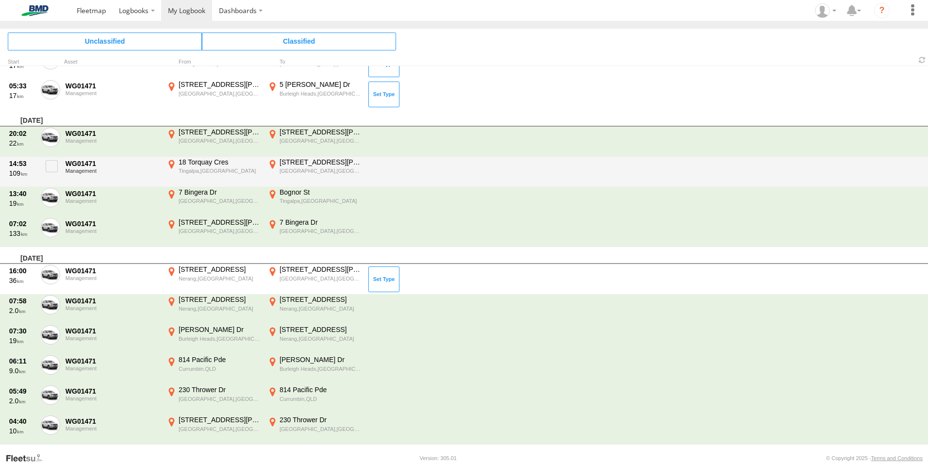
scroll to position [1772, 0]
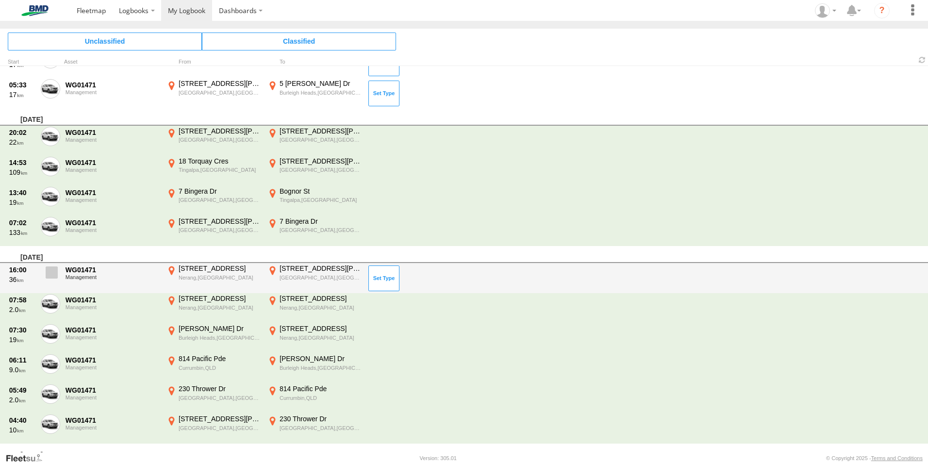
click at [57, 271] on span at bounding box center [52, 272] width 12 height 12
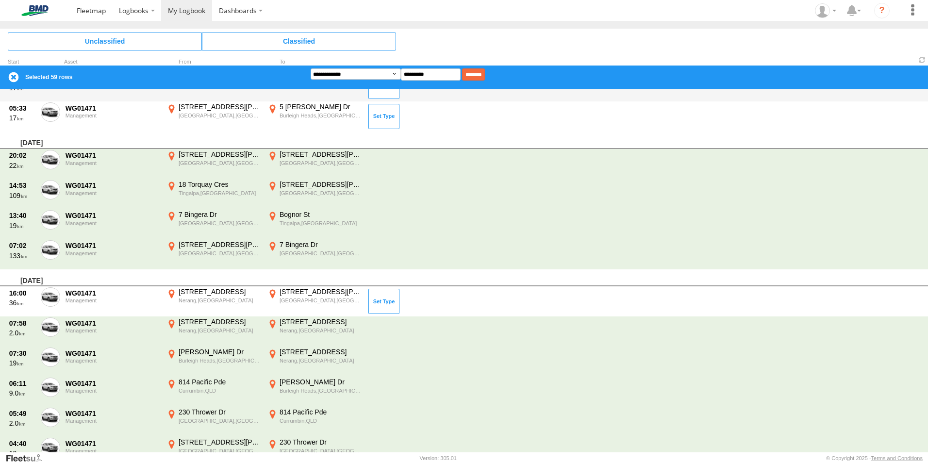
click at [485, 73] on input "********" at bounding box center [473, 74] width 23 height 12
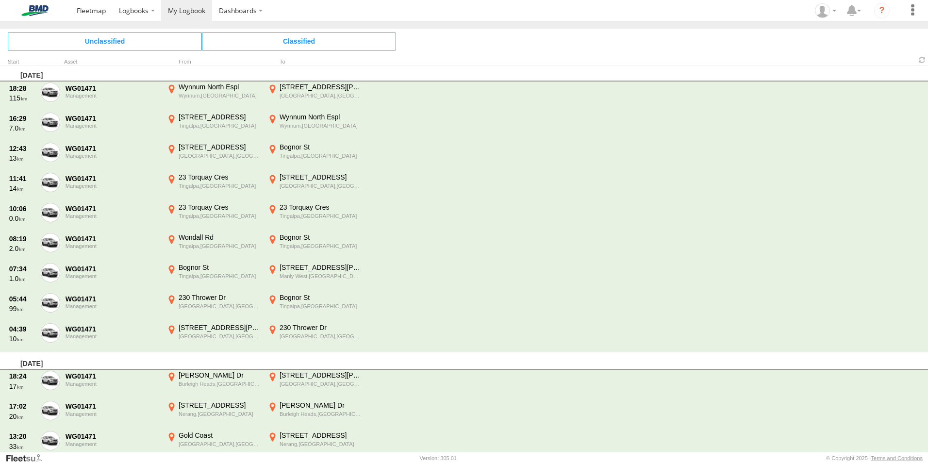
scroll to position [947, 0]
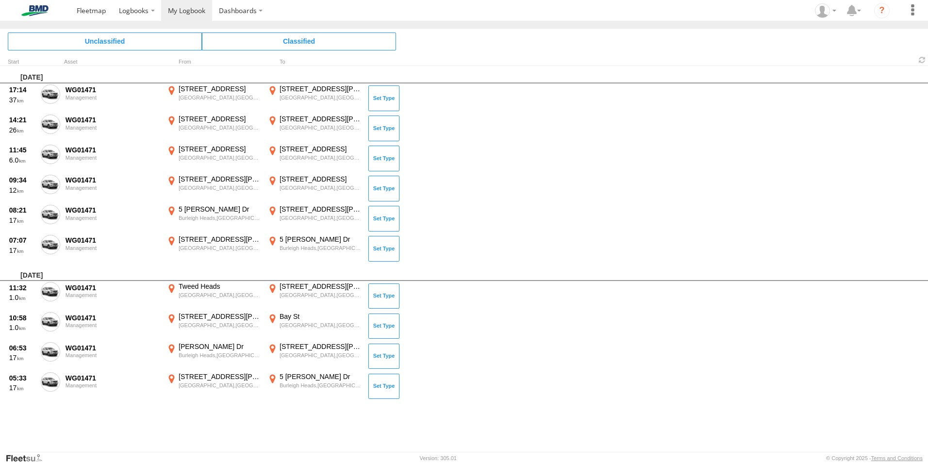
click at [58, 94] on label at bounding box center [50, 95] width 19 height 22
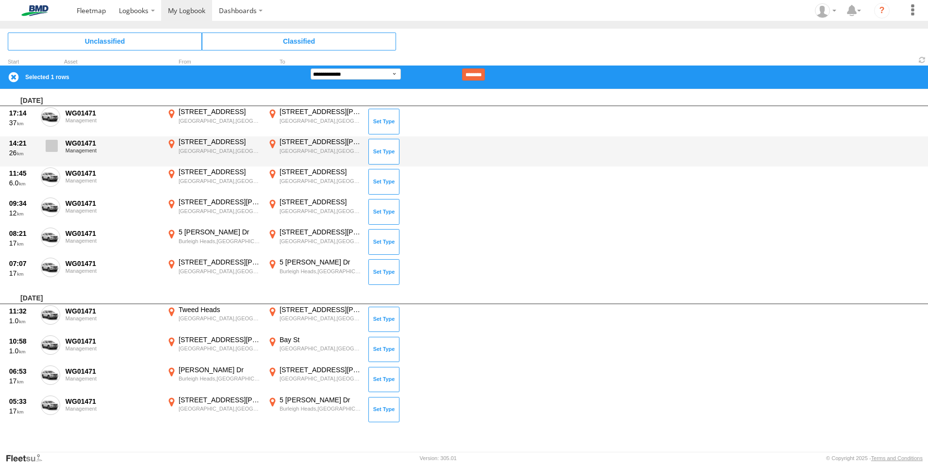
click at [53, 145] on span at bounding box center [52, 146] width 12 height 12
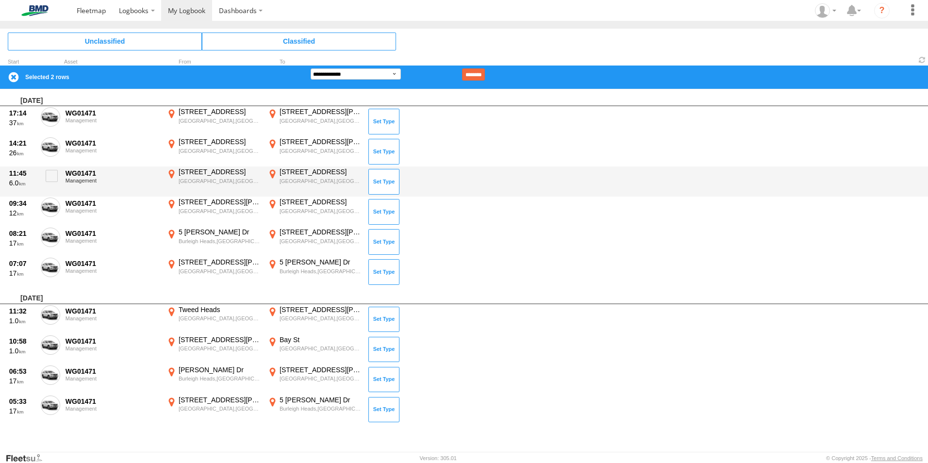
drag, startPoint x: 47, startPoint y: 183, endPoint x: 46, endPoint y: 196, distance: 13.1
click at [47, 185] on label at bounding box center [50, 178] width 19 height 22
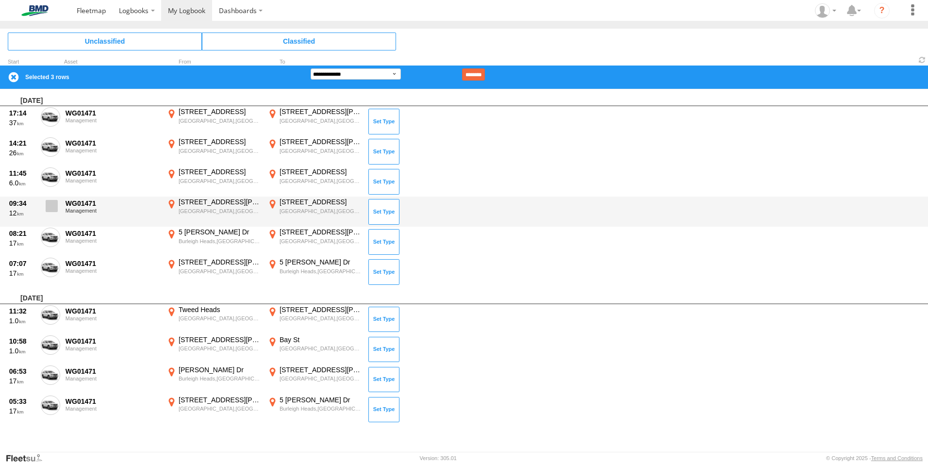
click at [49, 213] on label at bounding box center [50, 208] width 19 height 22
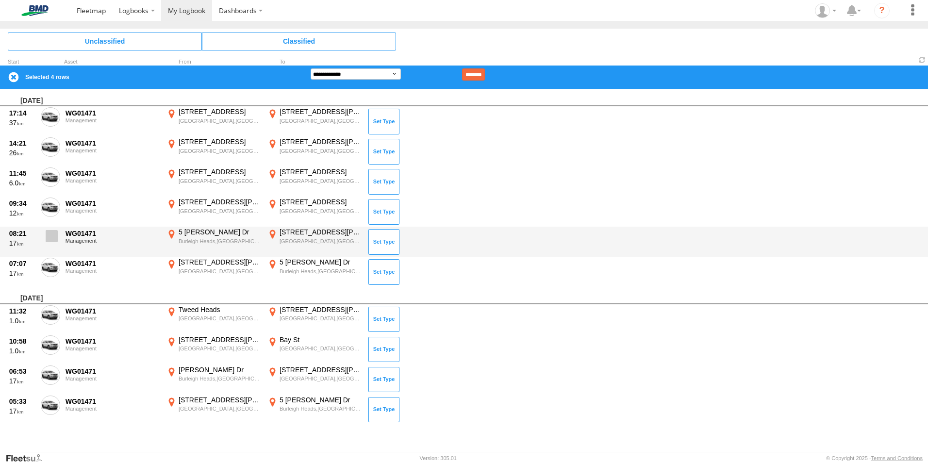
click at [52, 242] on span at bounding box center [52, 236] width 12 height 12
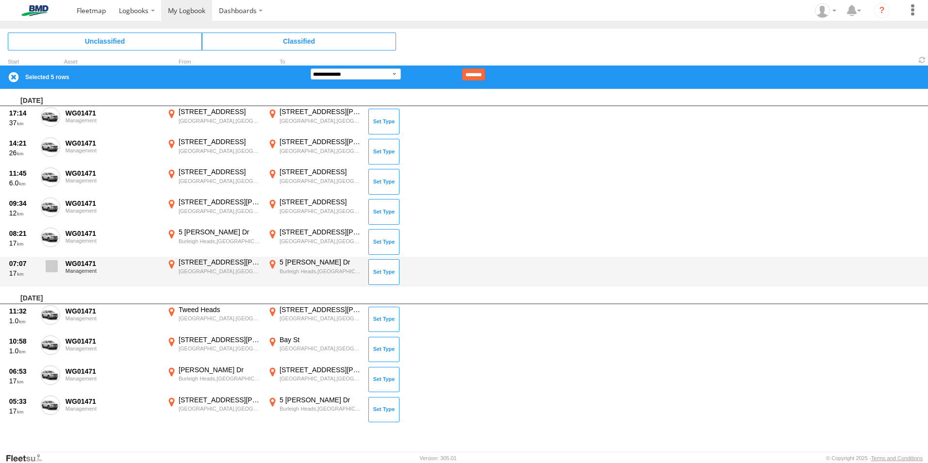
click at [53, 266] on span at bounding box center [52, 266] width 12 height 12
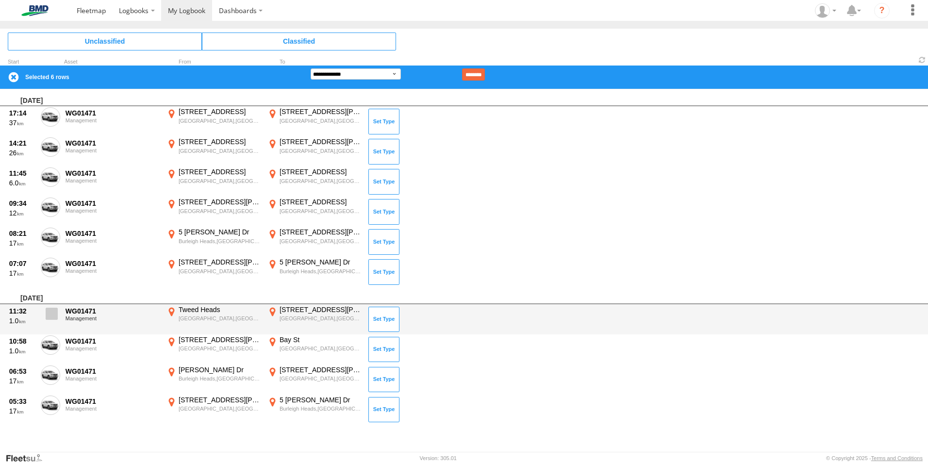
click at [48, 312] on span at bounding box center [52, 314] width 12 height 12
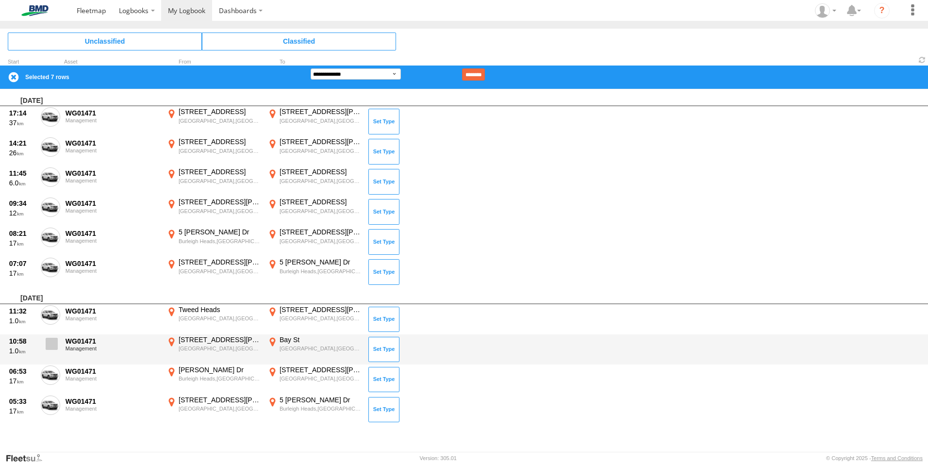
drag, startPoint x: 48, startPoint y: 339, endPoint x: 51, endPoint y: 359, distance: 19.6
click at [48, 341] on span at bounding box center [52, 344] width 12 height 12
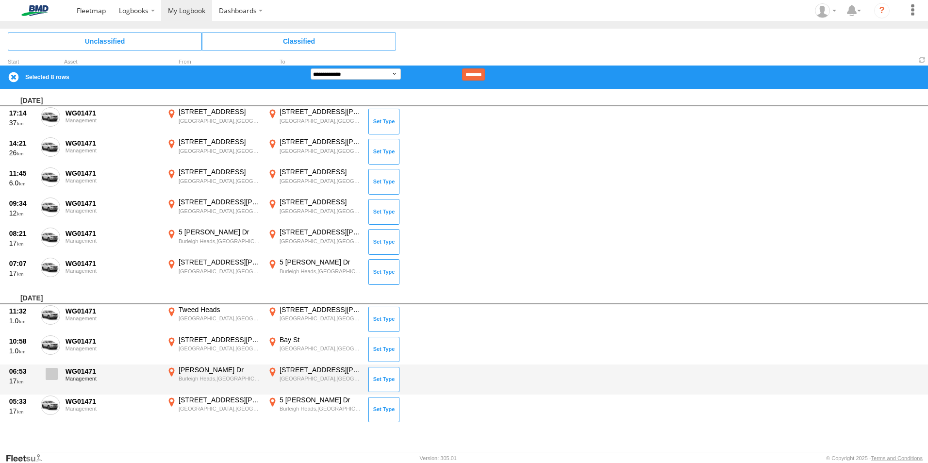
drag, startPoint x: 51, startPoint y: 376, endPoint x: 52, endPoint y: 381, distance: 5.4
click at [51, 377] on span at bounding box center [52, 374] width 12 height 12
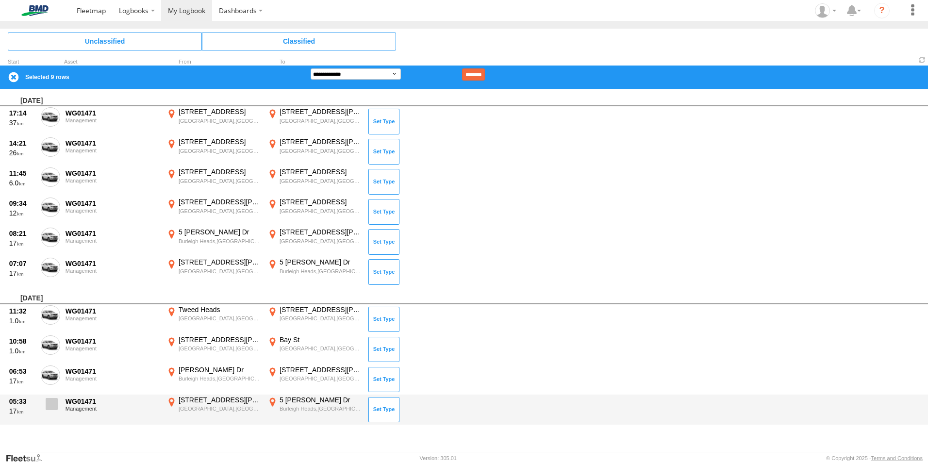
click at [54, 404] on span at bounding box center [52, 404] width 12 height 12
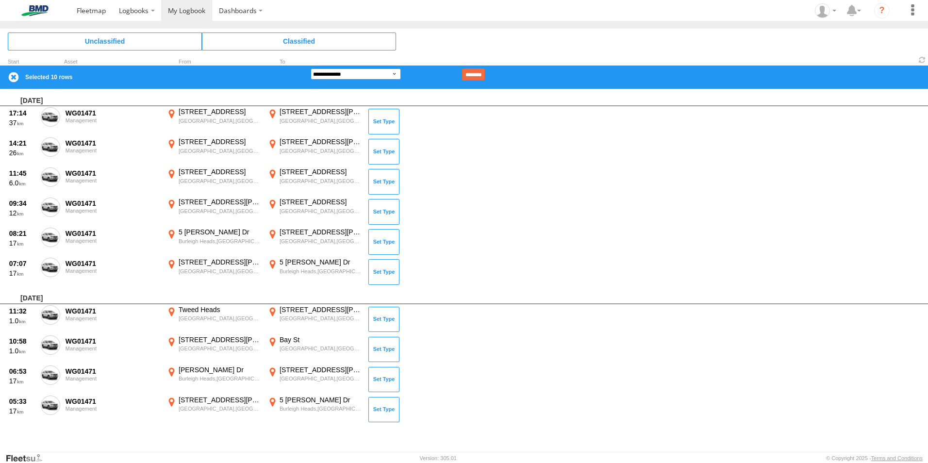
click at [377, 74] on select "**********" at bounding box center [356, 73] width 90 height 11
select select "**"
click at [311, 68] on select "**********" at bounding box center [356, 73] width 90 height 11
click at [485, 73] on input "********" at bounding box center [473, 74] width 23 height 12
